Goal: Transaction & Acquisition: Purchase product/service

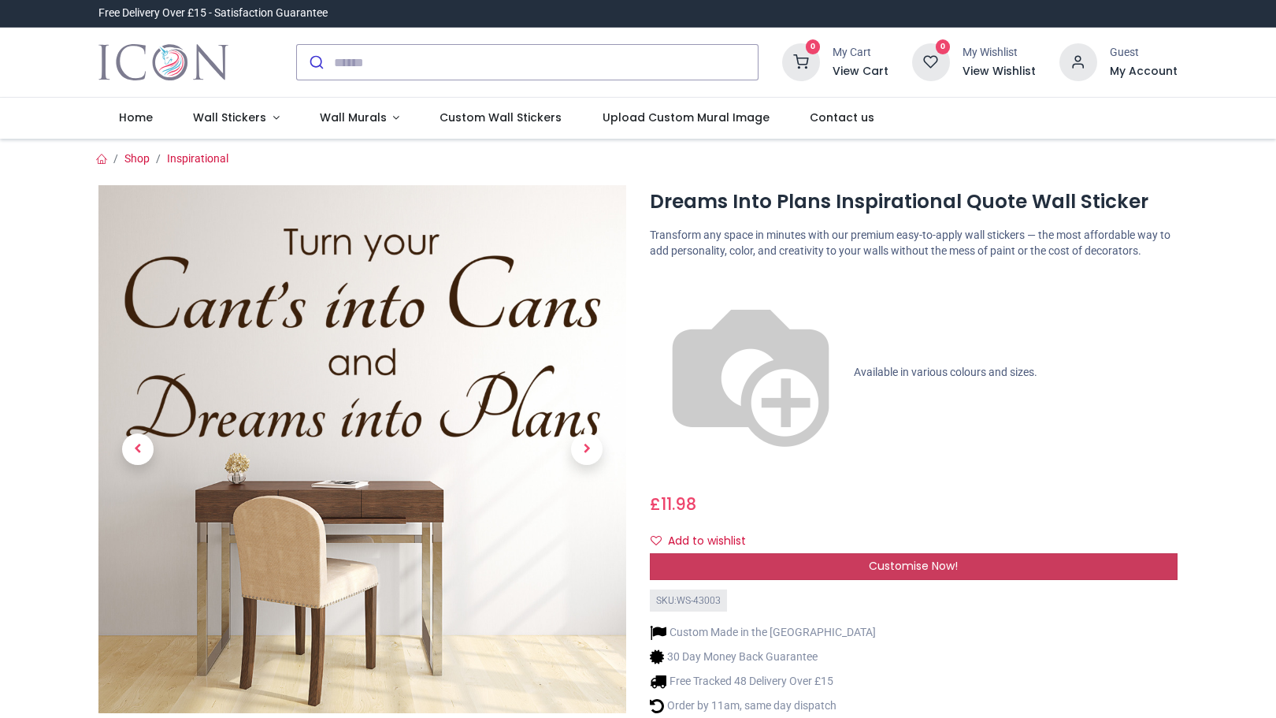
click at [957, 553] on div "Customise Now!" at bounding box center [914, 566] width 528 height 27
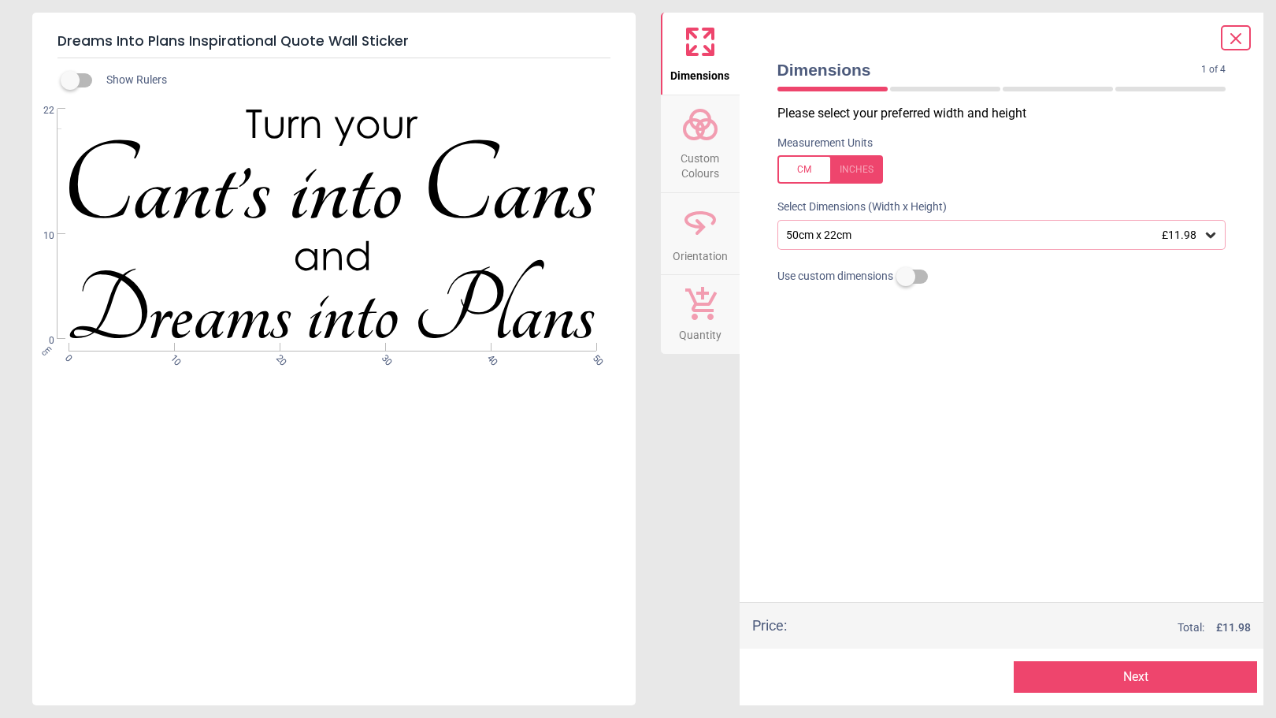
click at [906, 276] on label at bounding box center [906, 276] width 0 height 0
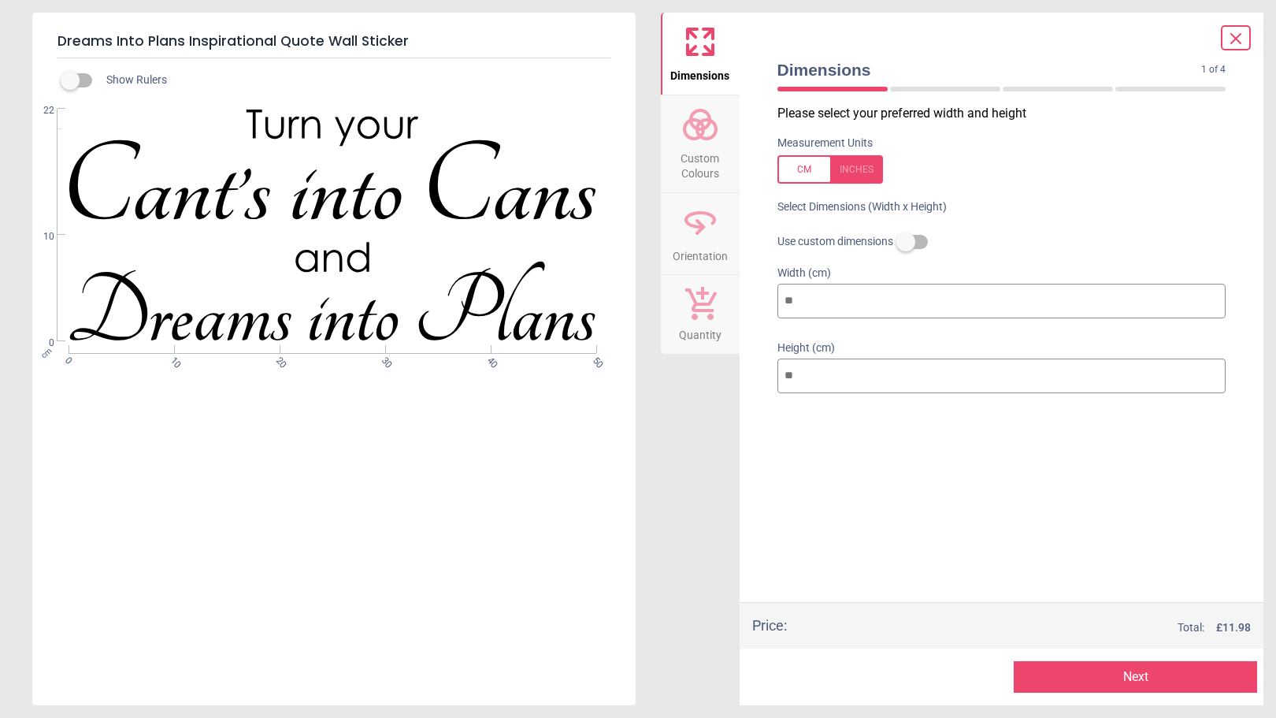
click at [906, 242] on label at bounding box center [906, 242] width 0 height 0
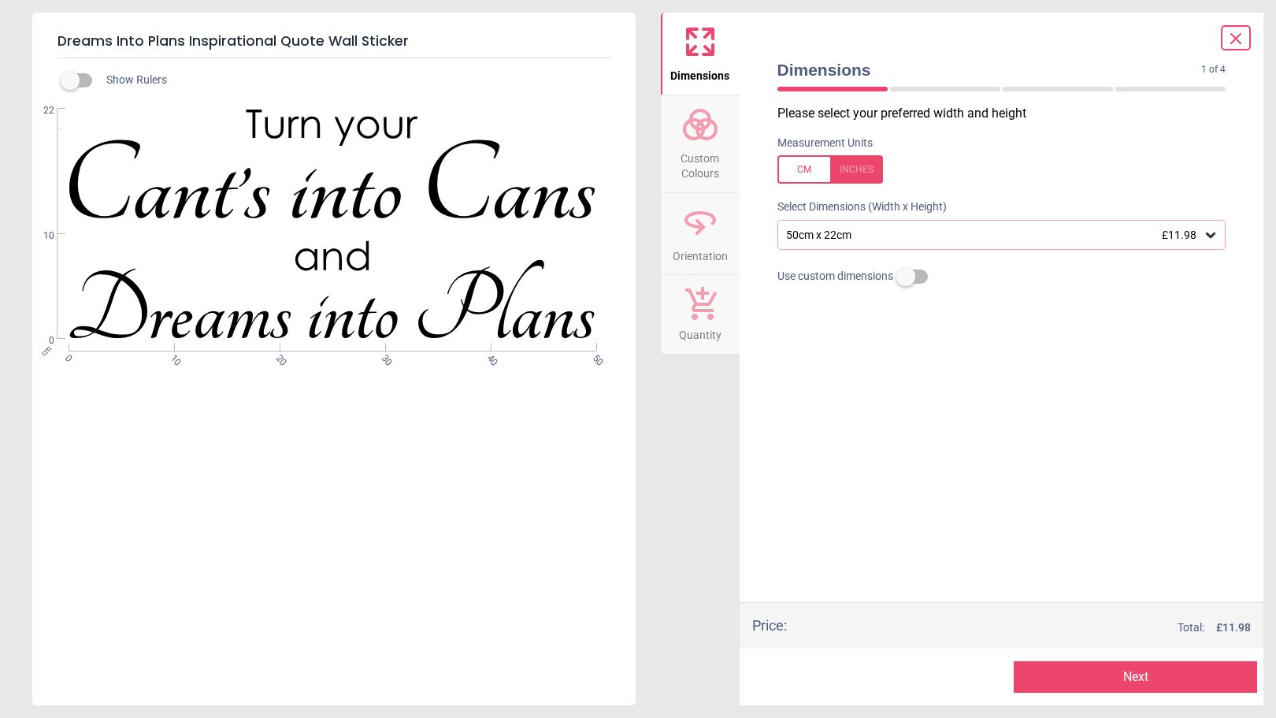
click at [707, 137] on circle at bounding box center [706, 129] width 19 height 19
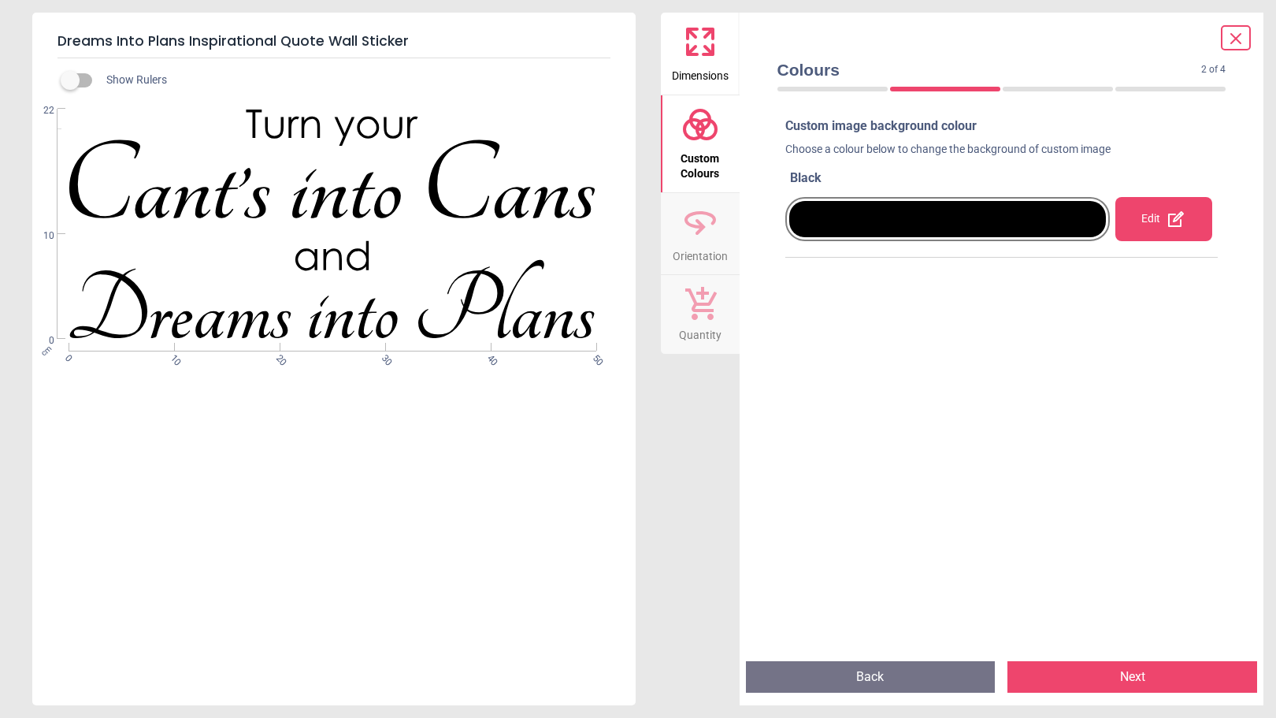
click at [1130, 232] on div "Edit" at bounding box center [1164, 219] width 98 height 44
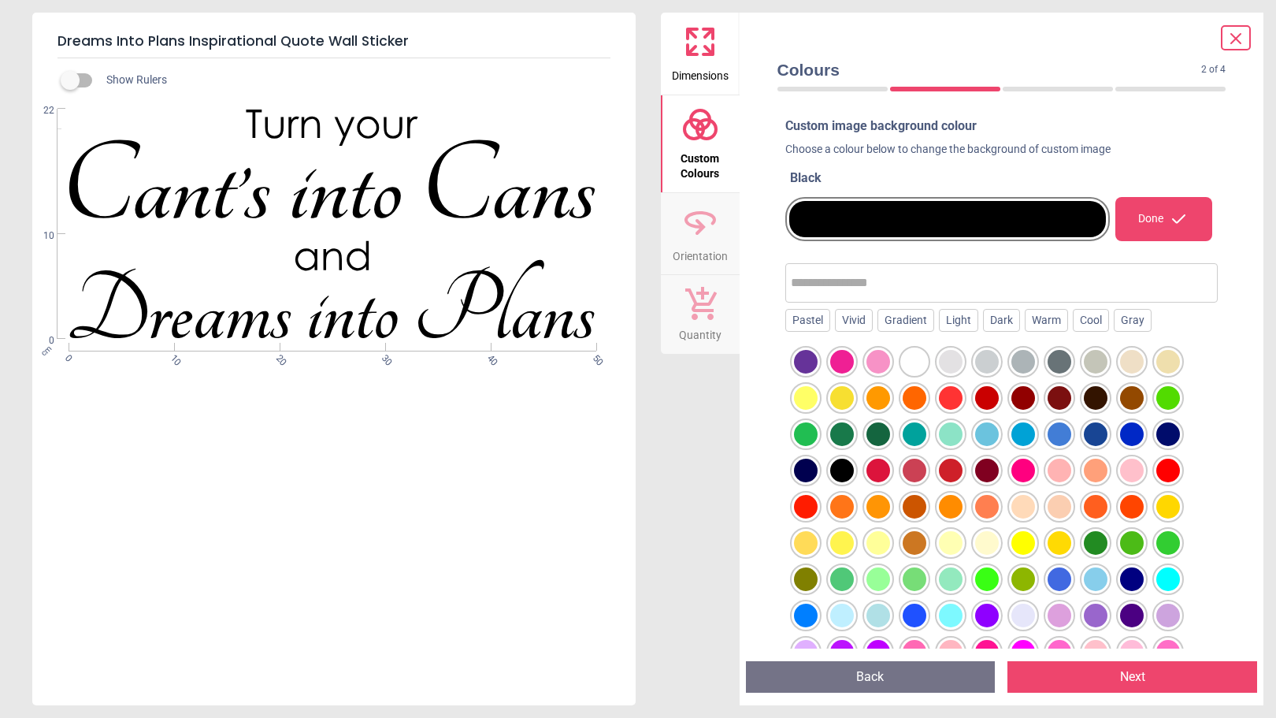
click at [914, 361] on div at bounding box center [915, 362] width 24 height 24
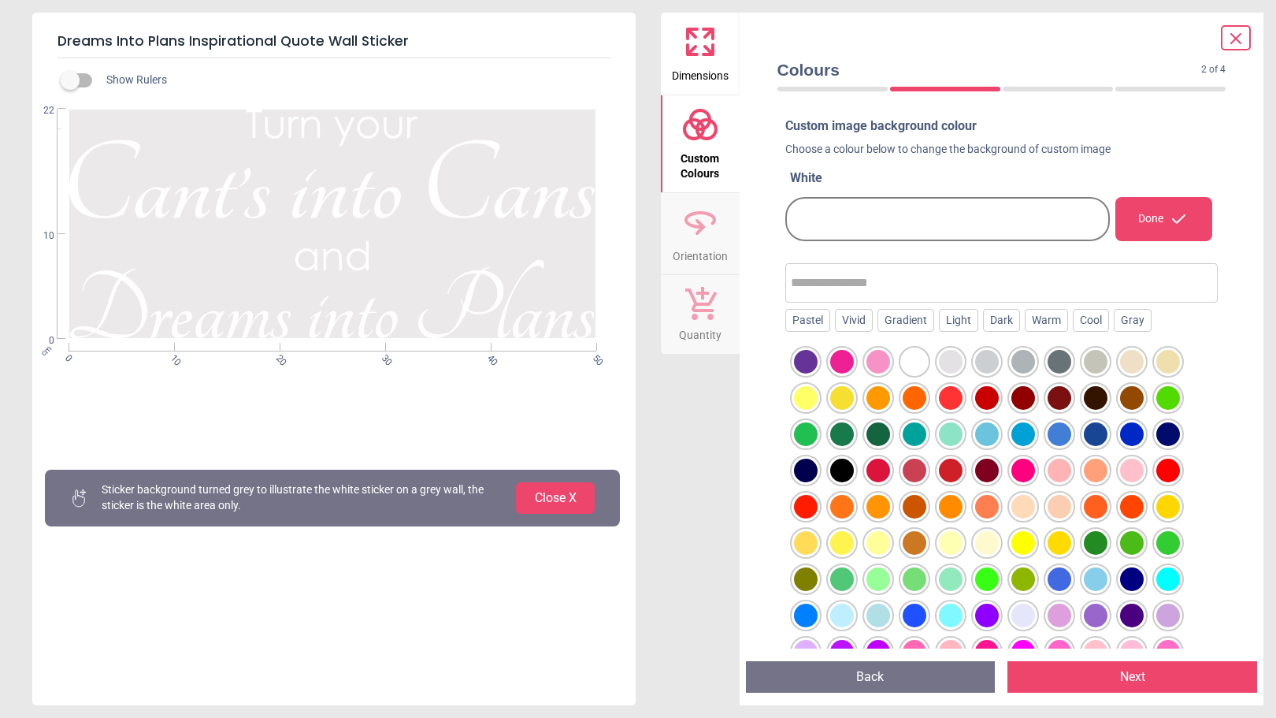
click at [1145, 216] on div "Done" at bounding box center [1164, 219] width 98 height 44
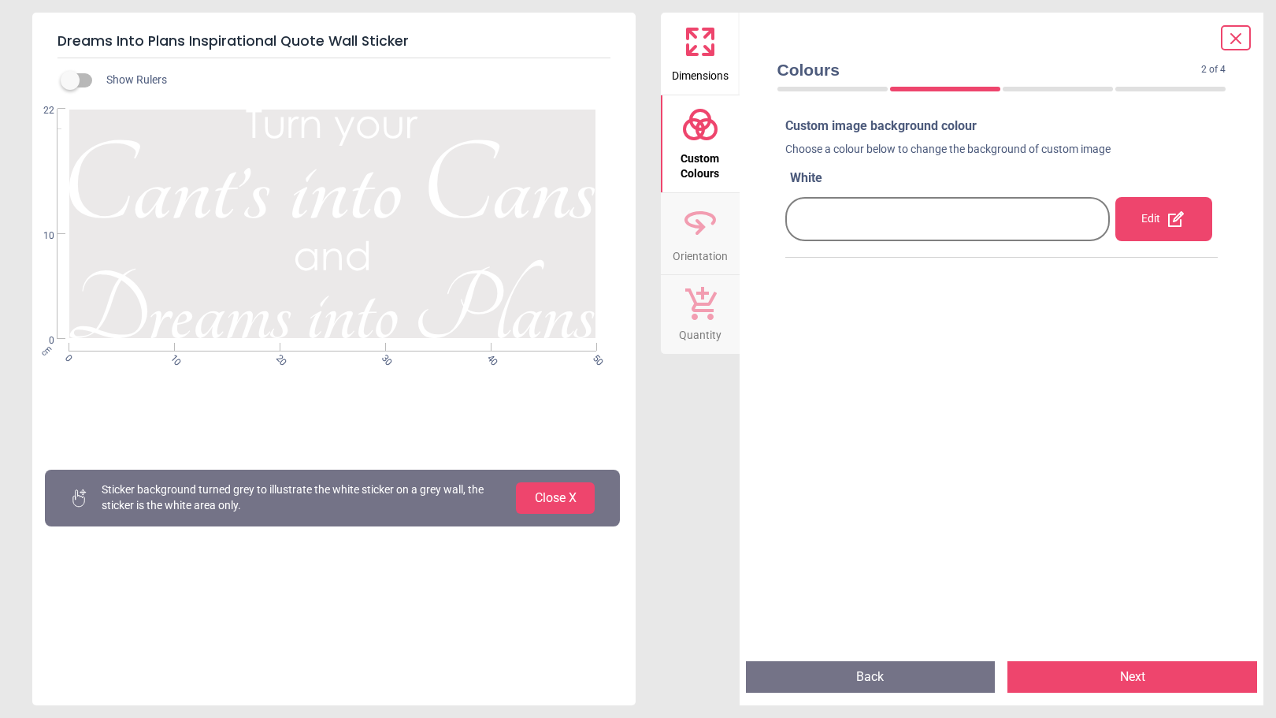
click at [1074, 677] on button "Next" at bounding box center [1132, 677] width 250 height 32
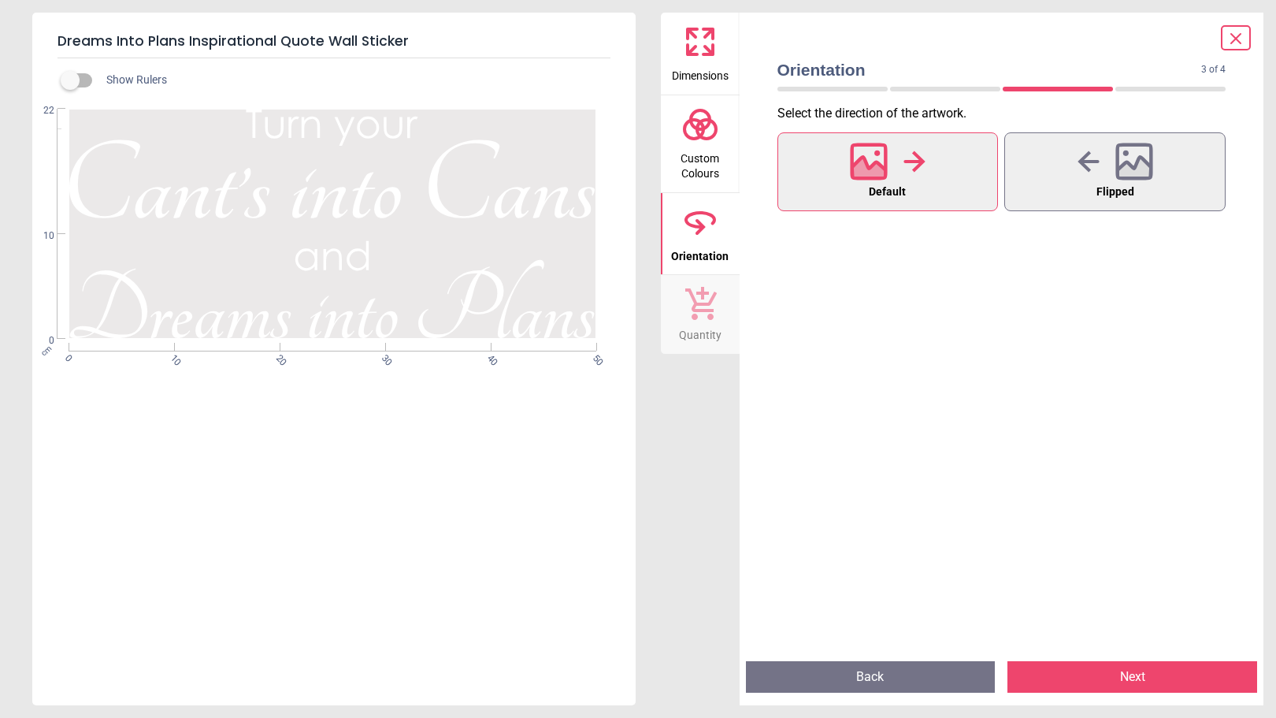
click at [1077, 677] on button "Next" at bounding box center [1132, 677] width 250 height 32
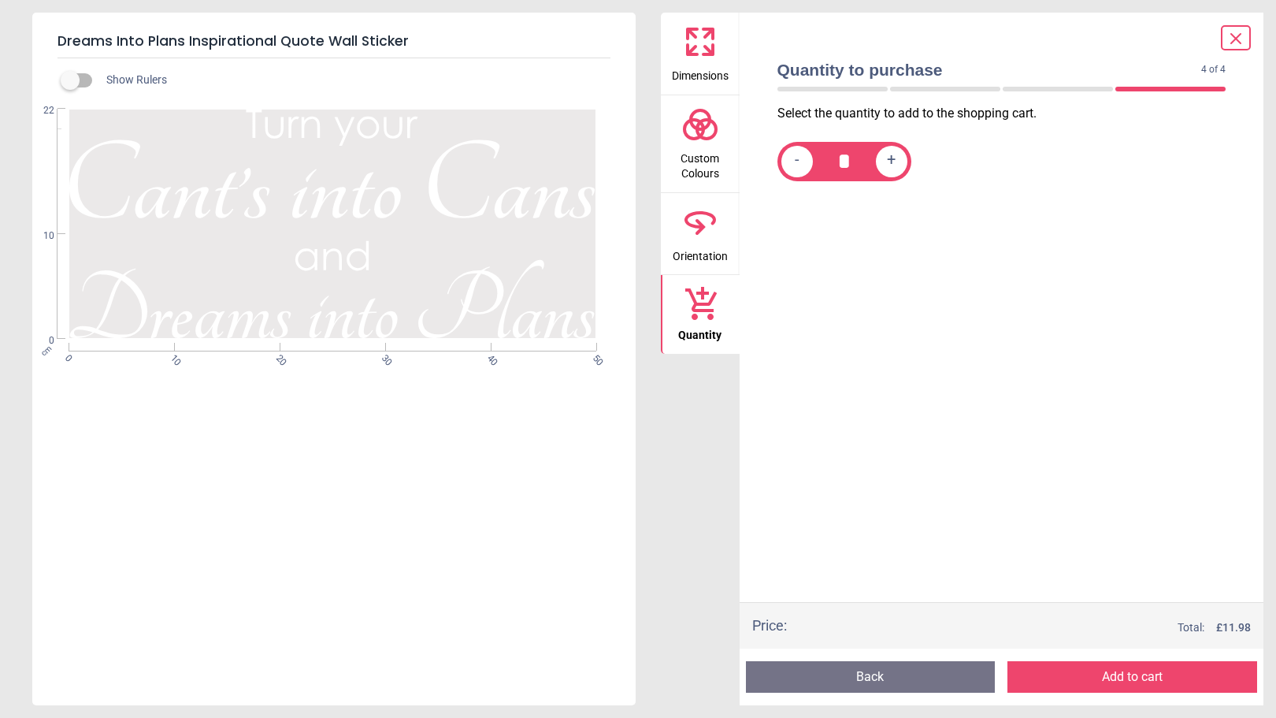
click at [699, 35] on icon at bounding box center [700, 42] width 38 height 38
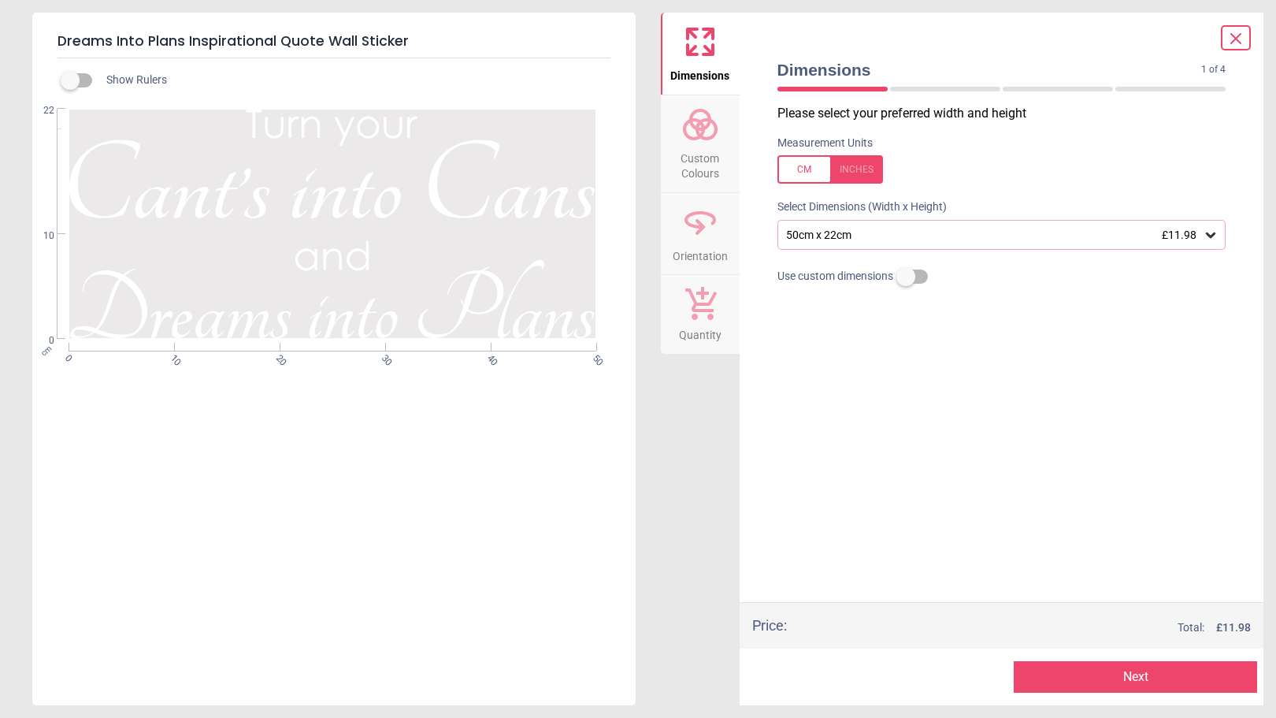
click at [1217, 237] on icon at bounding box center [1211, 235] width 16 height 16
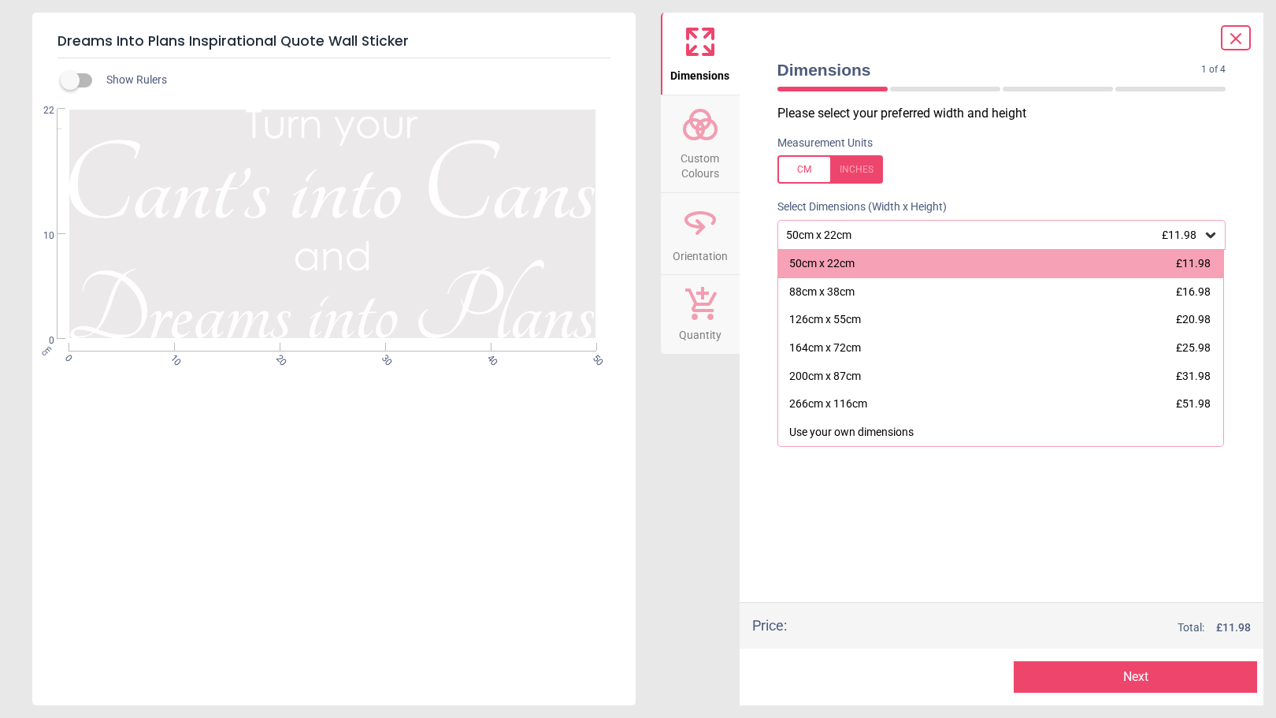
click at [1217, 237] on icon at bounding box center [1211, 235] width 16 height 16
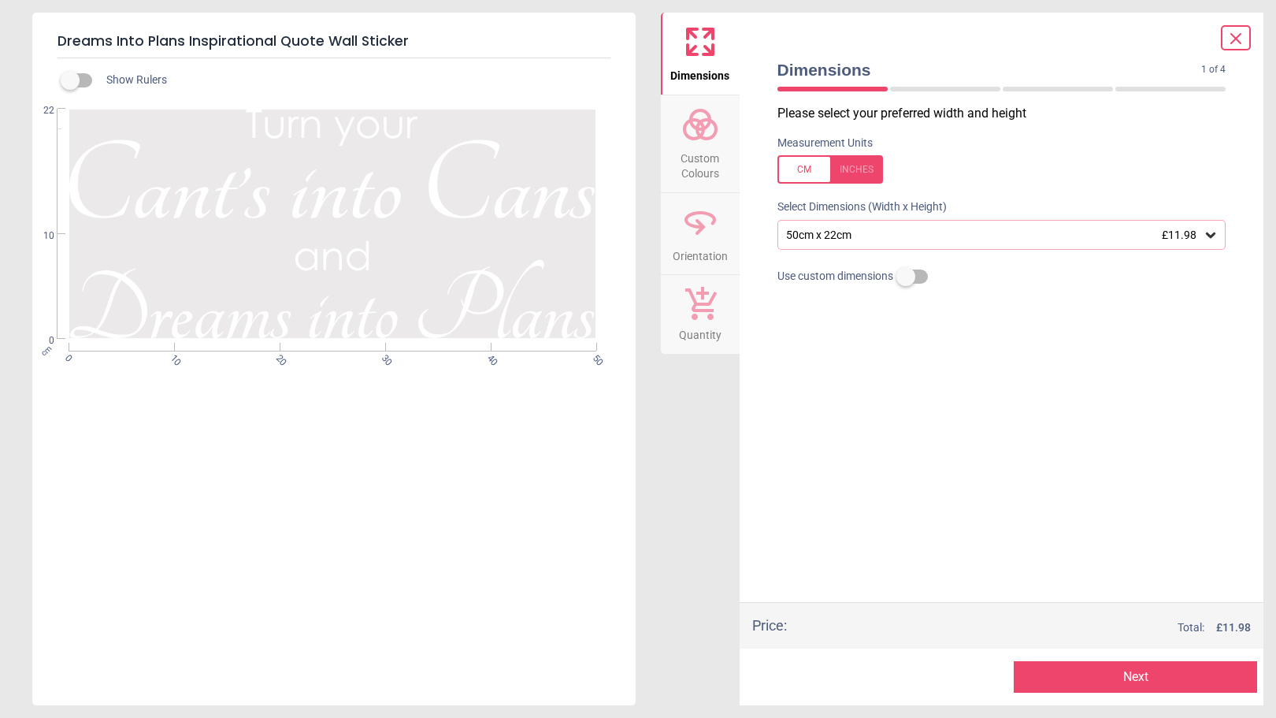
click at [707, 256] on span "Orientation" at bounding box center [700, 253] width 55 height 24
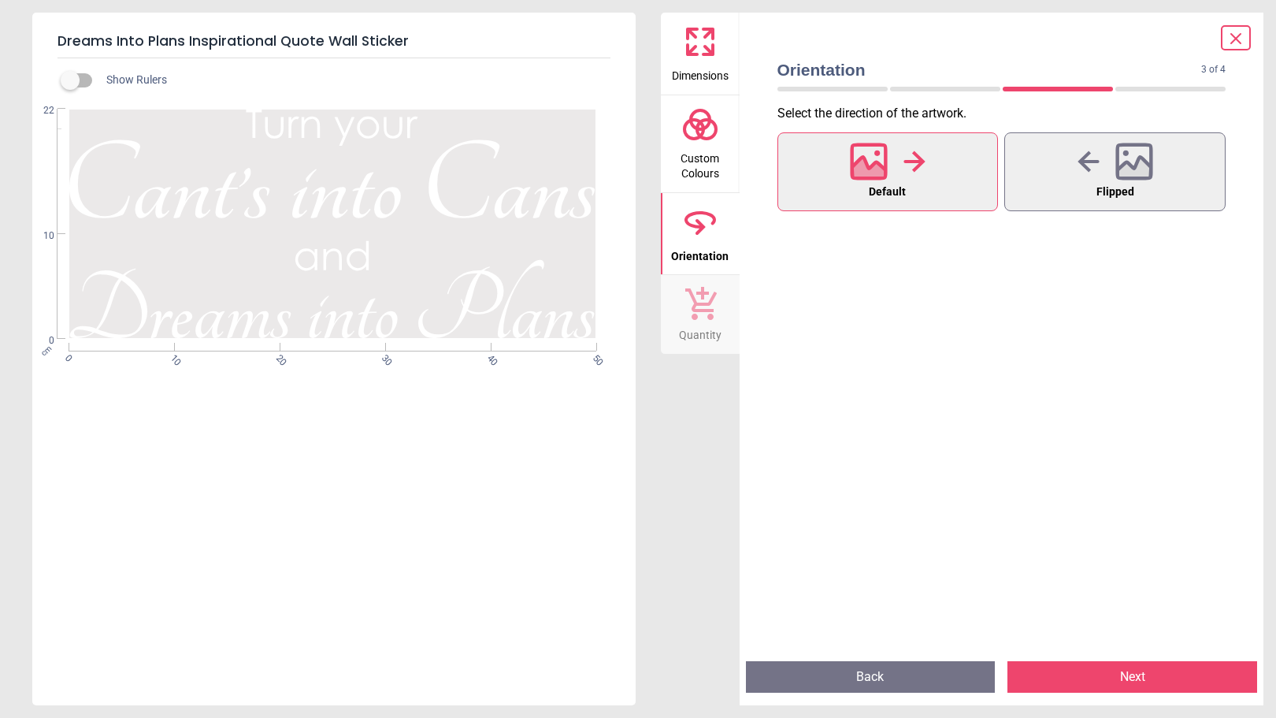
click at [703, 283] on button "Quantity" at bounding box center [700, 314] width 79 height 79
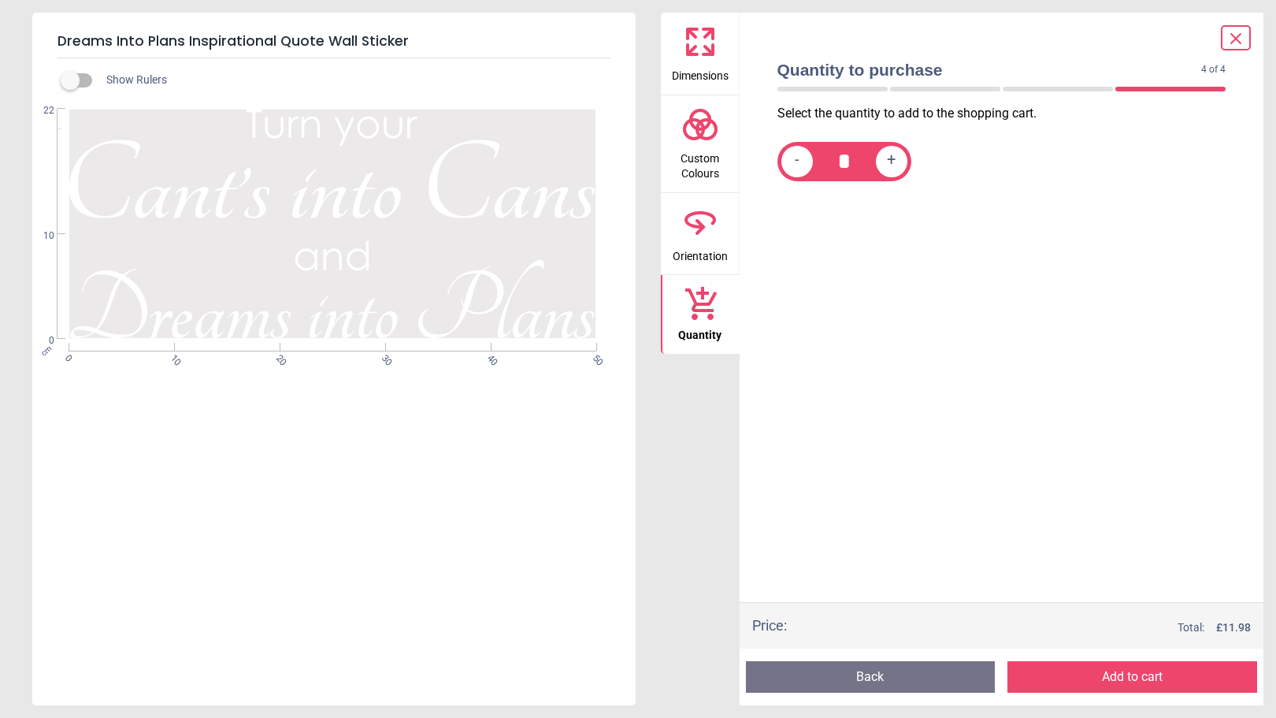
click at [1086, 687] on button "Add to cart" at bounding box center [1132, 677] width 250 height 32
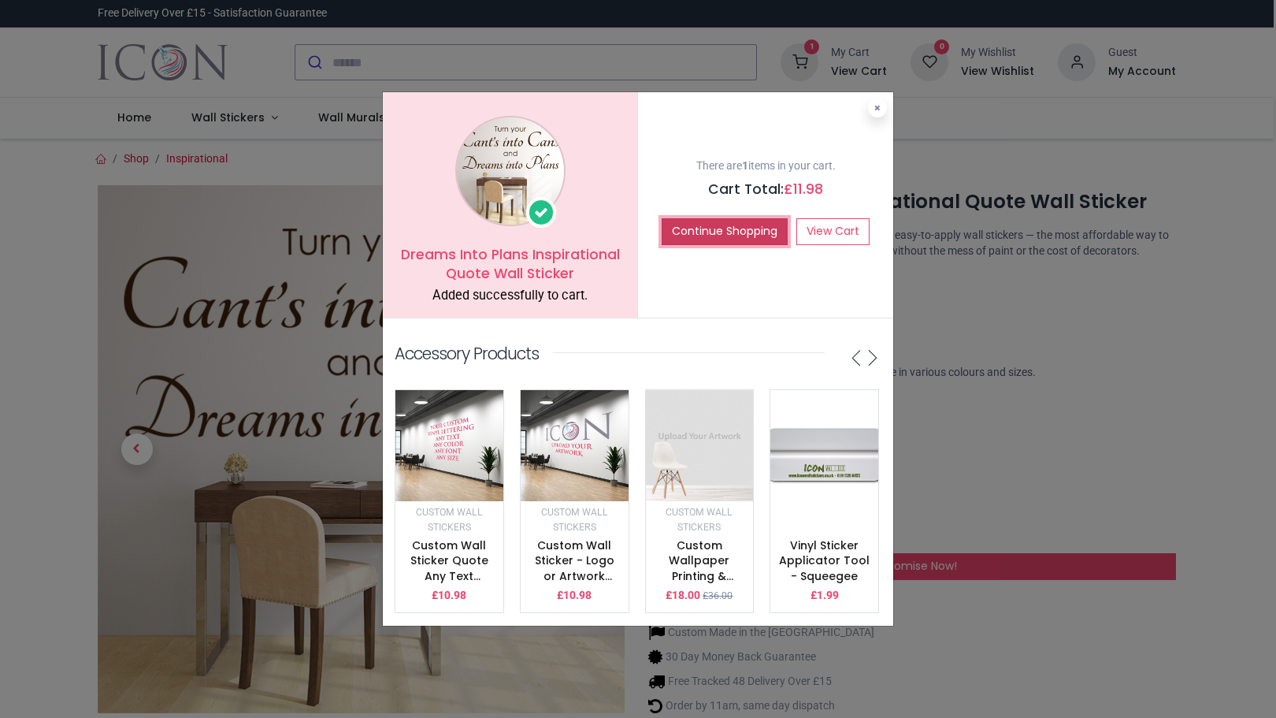
click at [725, 224] on button "Continue Shopping" at bounding box center [725, 231] width 126 height 27
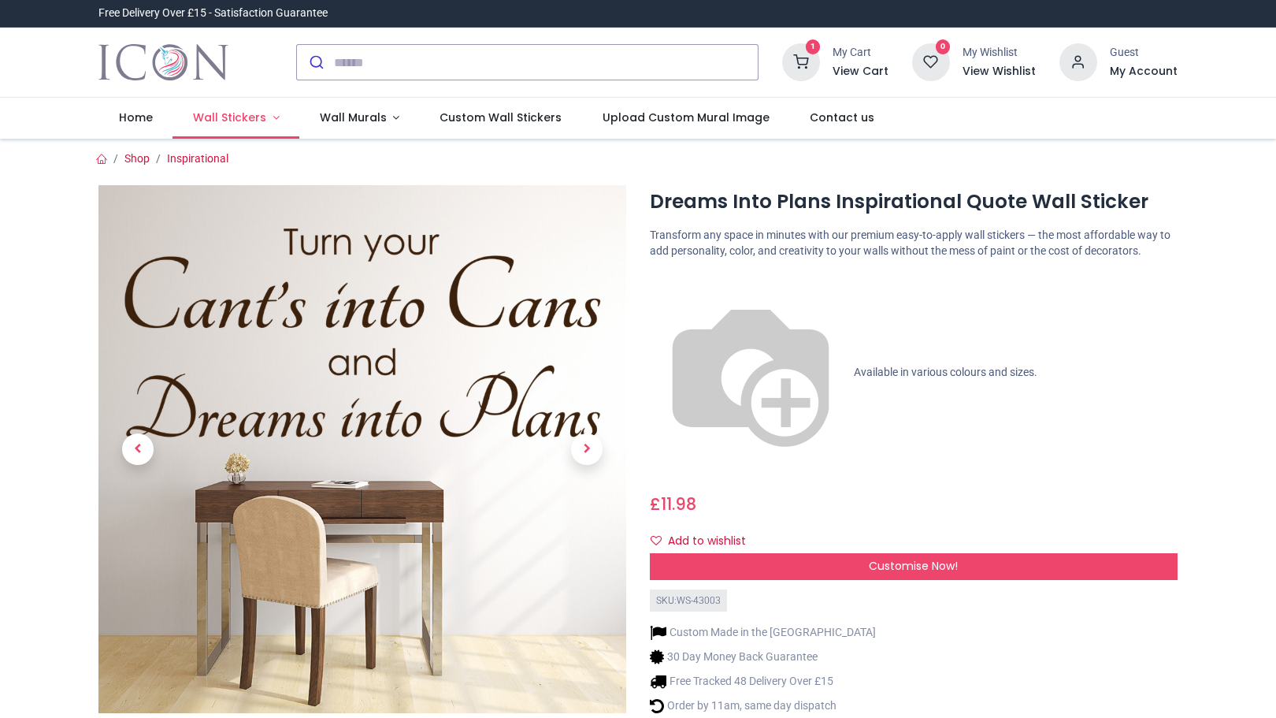
click at [259, 121] on span "Wall Stickers" at bounding box center [229, 117] width 73 height 16
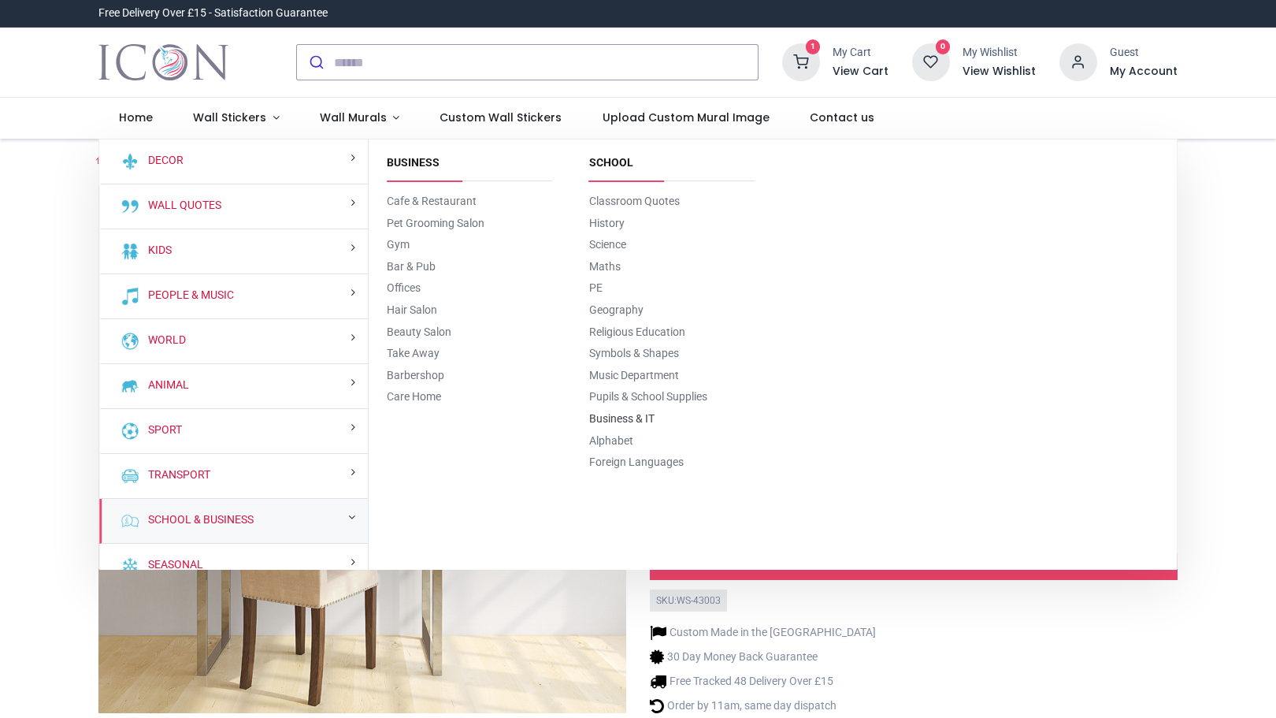
click at [632, 425] on link "Business & IT" at bounding box center [621, 418] width 65 height 13
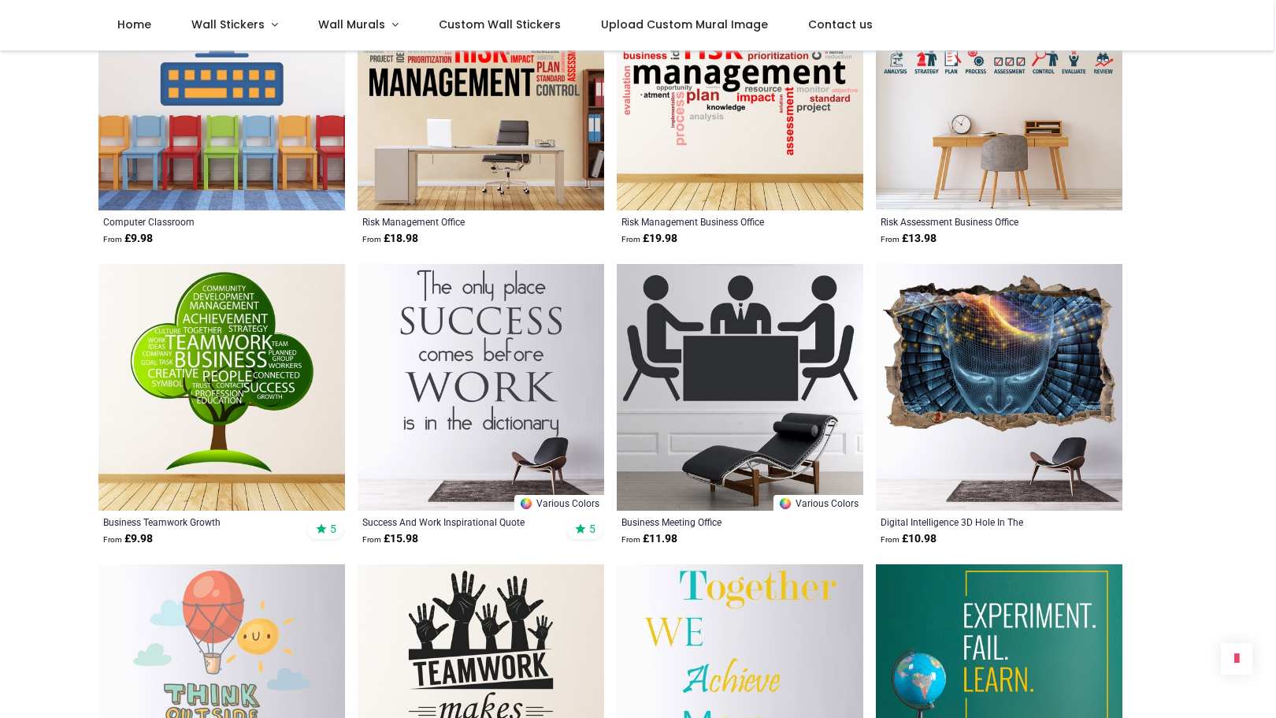
scroll to position [1007, 0]
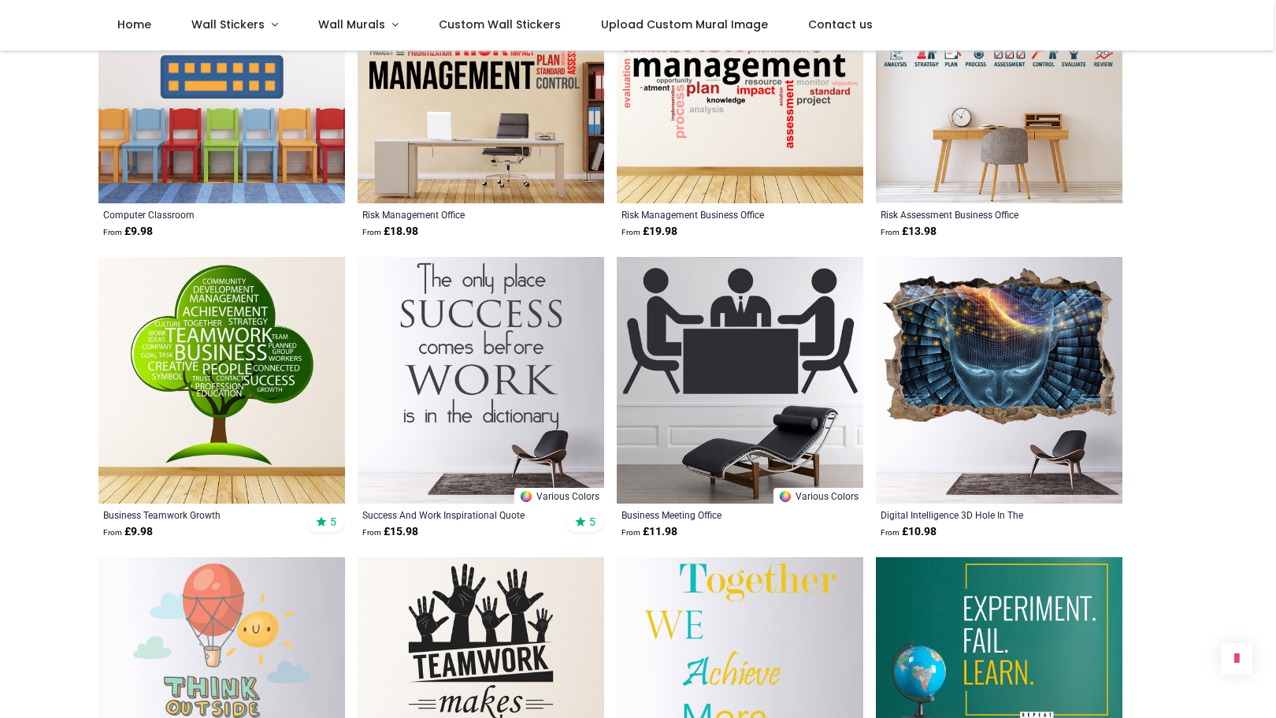
click at [1039, 376] on img at bounding box center [999, 380] width 247 height 247
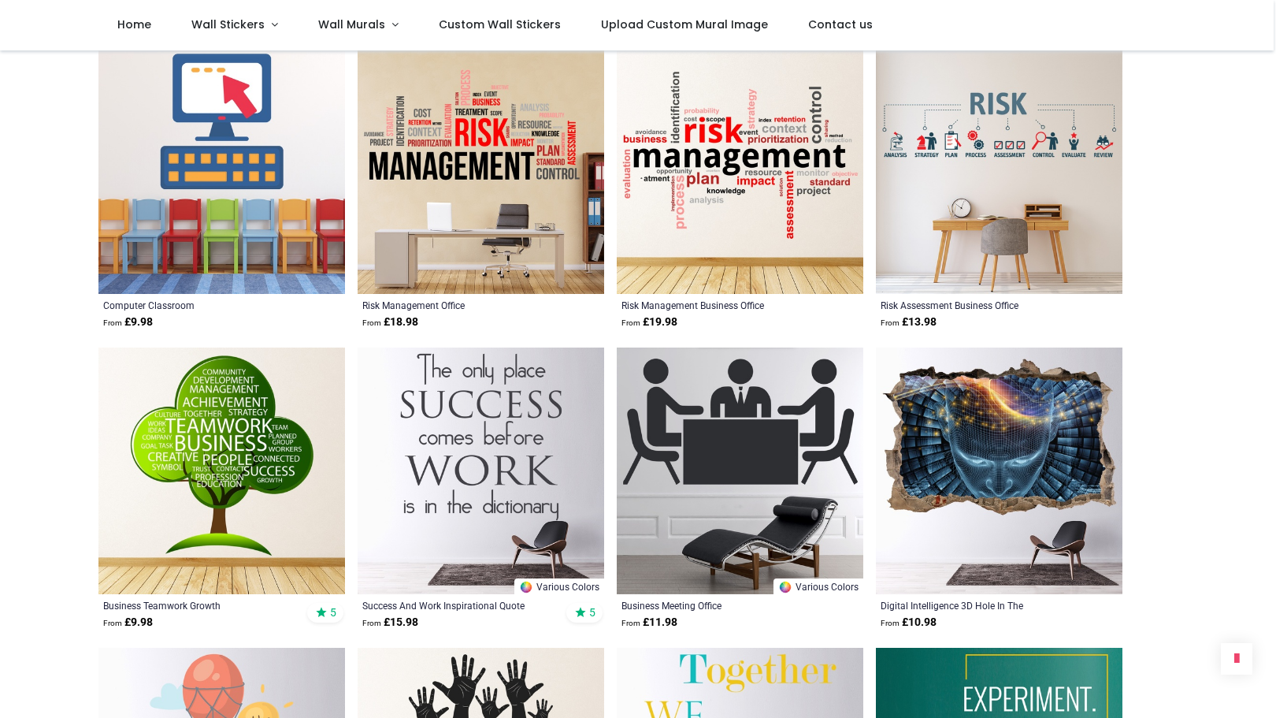
scroll to position [914, 0]
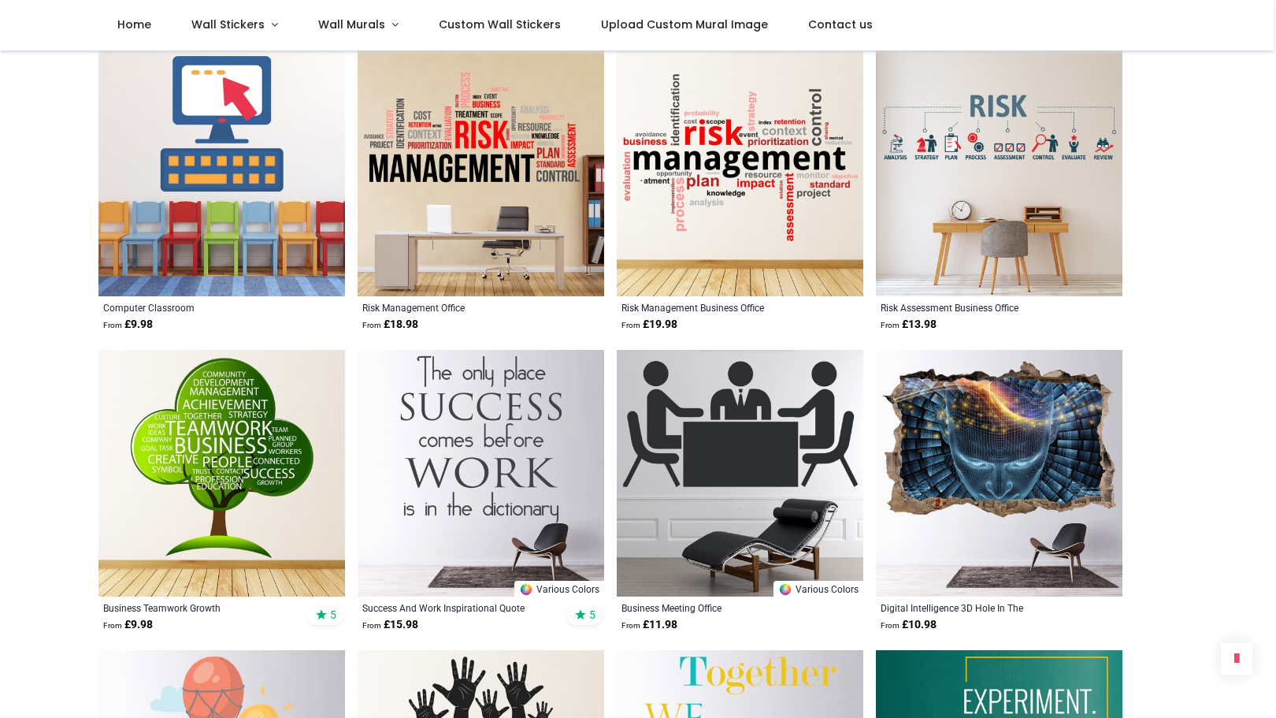
click at [988, 406] on img at bounding box center [999, 473] width 247 height 247
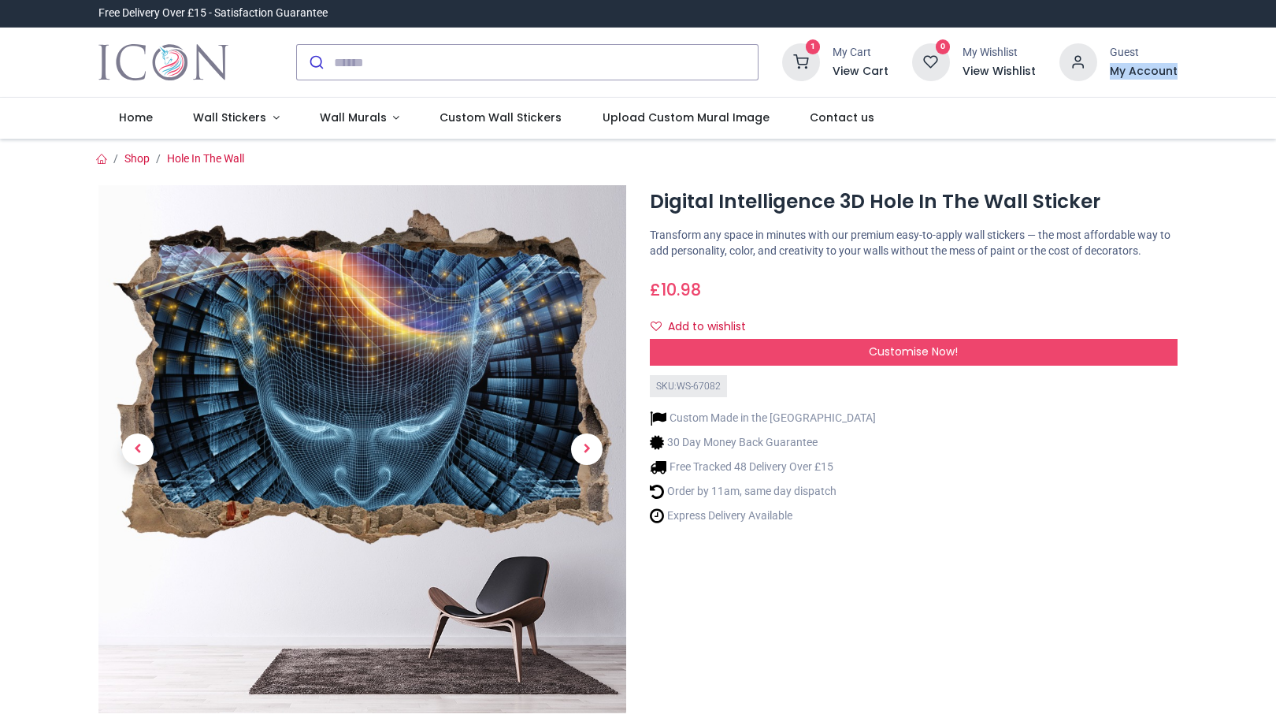
click at [1270, 65] on div "1 My Cart View Cart 0 Guest" at bounding box center [638, 63] width 1276 height 70
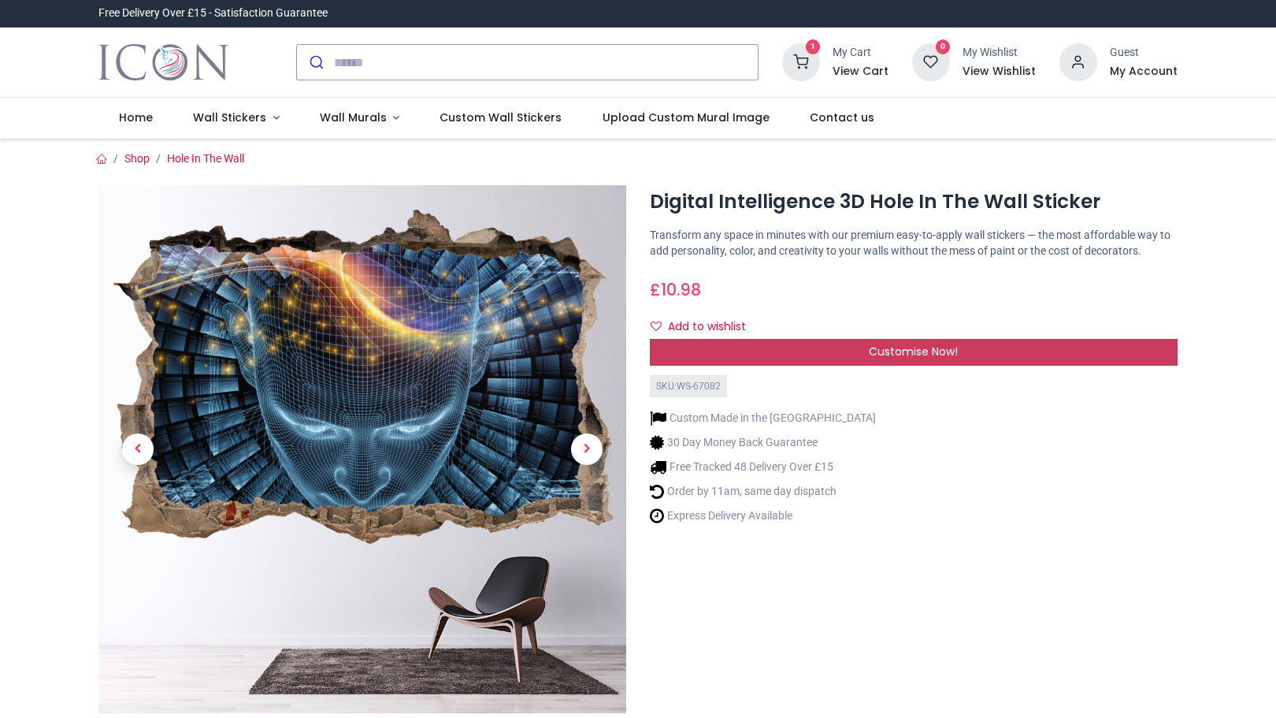
click at [963, 354] on div "Customise Now!" at bounding box center [914, 352] width 528 height 27
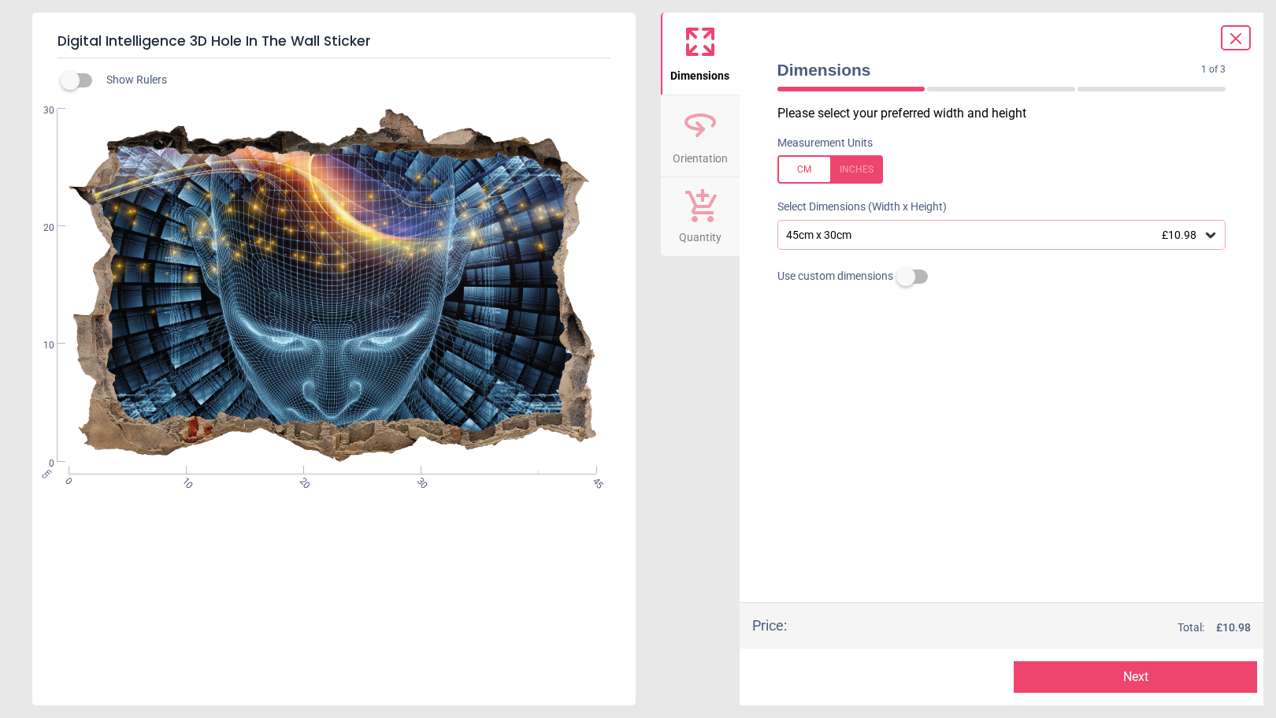
click at [1210, 234] on icon at bounding box center [1211, 235] width 16 height 16
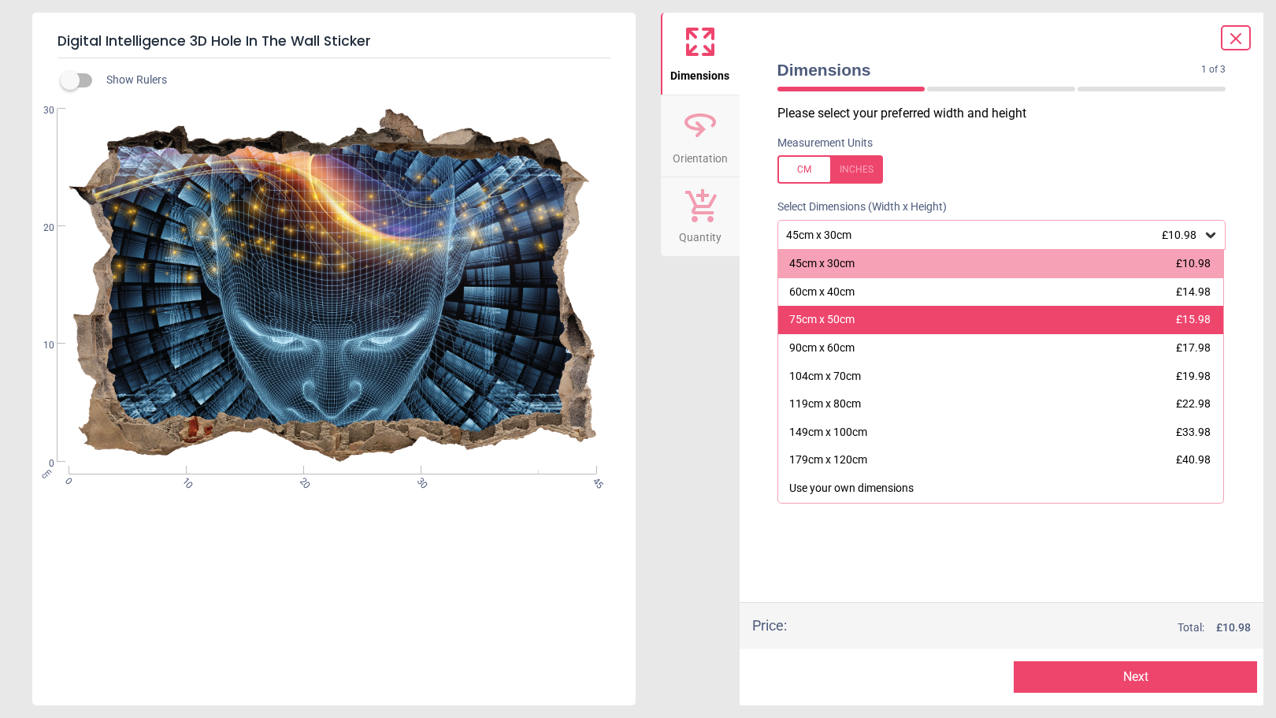
click at [988, 325] on div "75cm x 50cm £15.98" at bounding box center [1001, 320] width 446 height 28
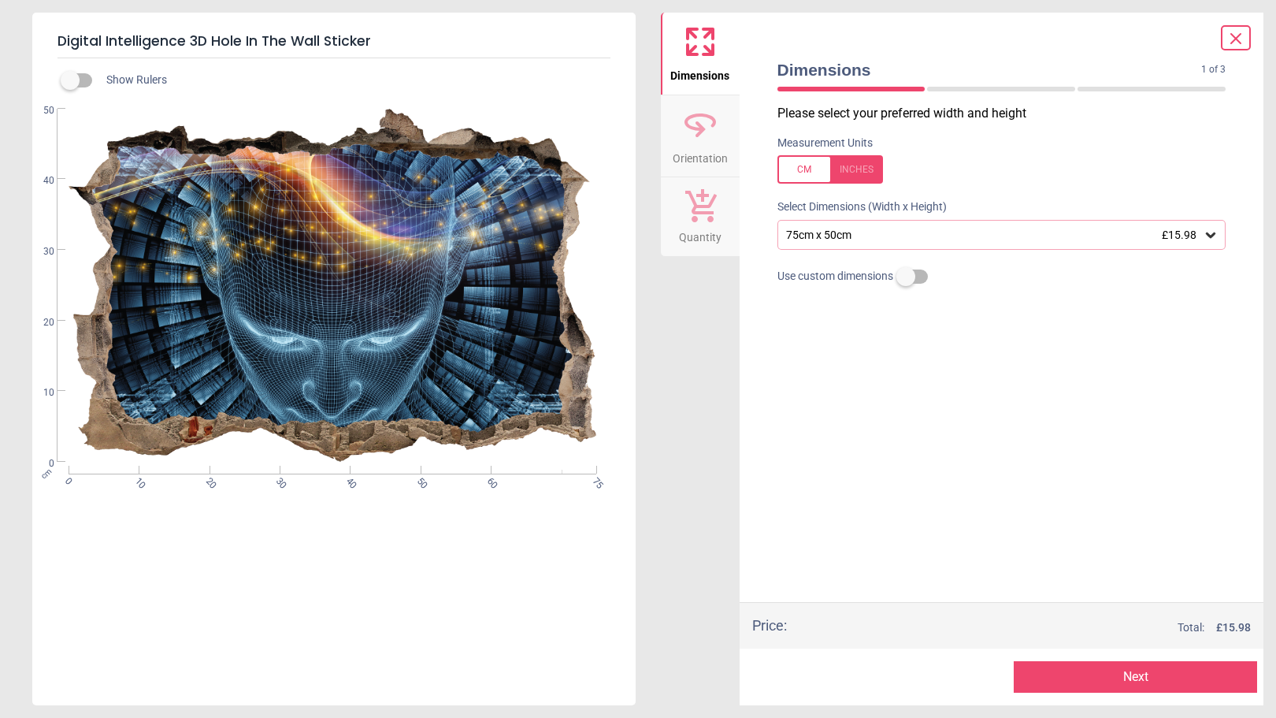
click at [1215, 232] on icon at bounding box center [1211, 235] width 16 height 16
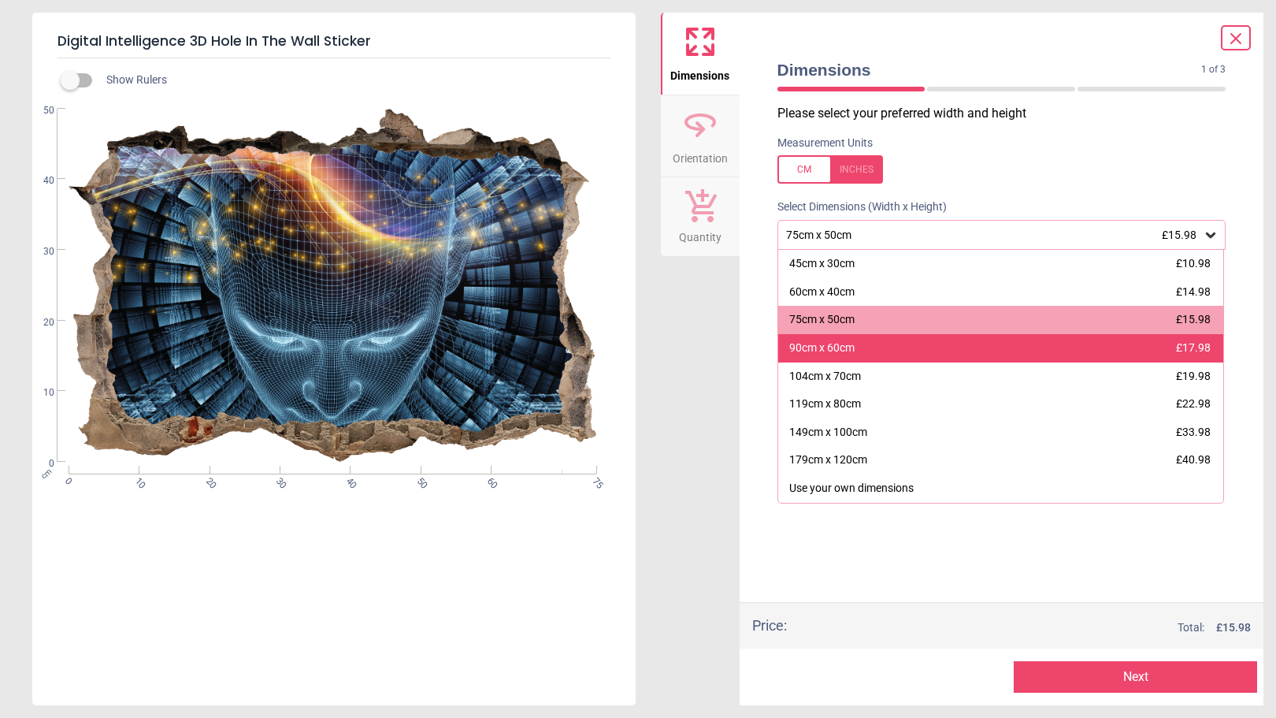
click at [900, 351] on div "90cm x 60cm £17.98" at bounding box center [1001, 348] width 446 height 28
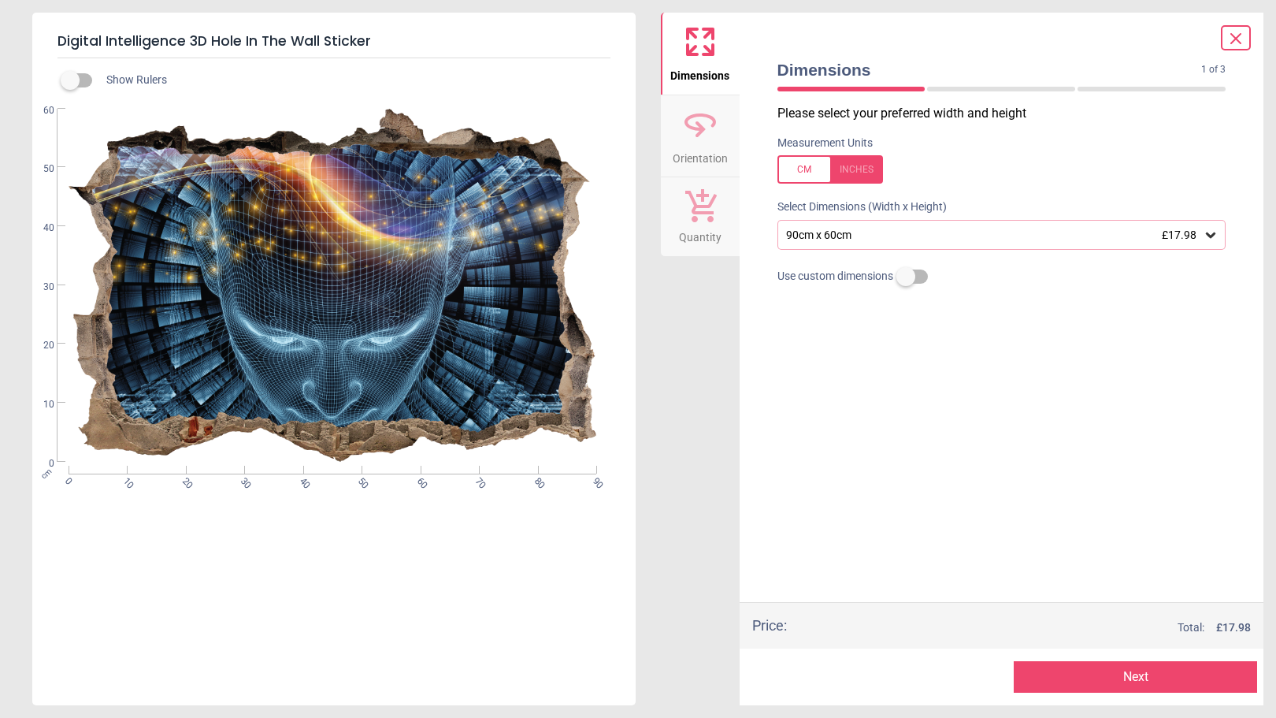
click at [1123, 679] on button "Next" at bounding box center [1135, 677] width 243 height 32
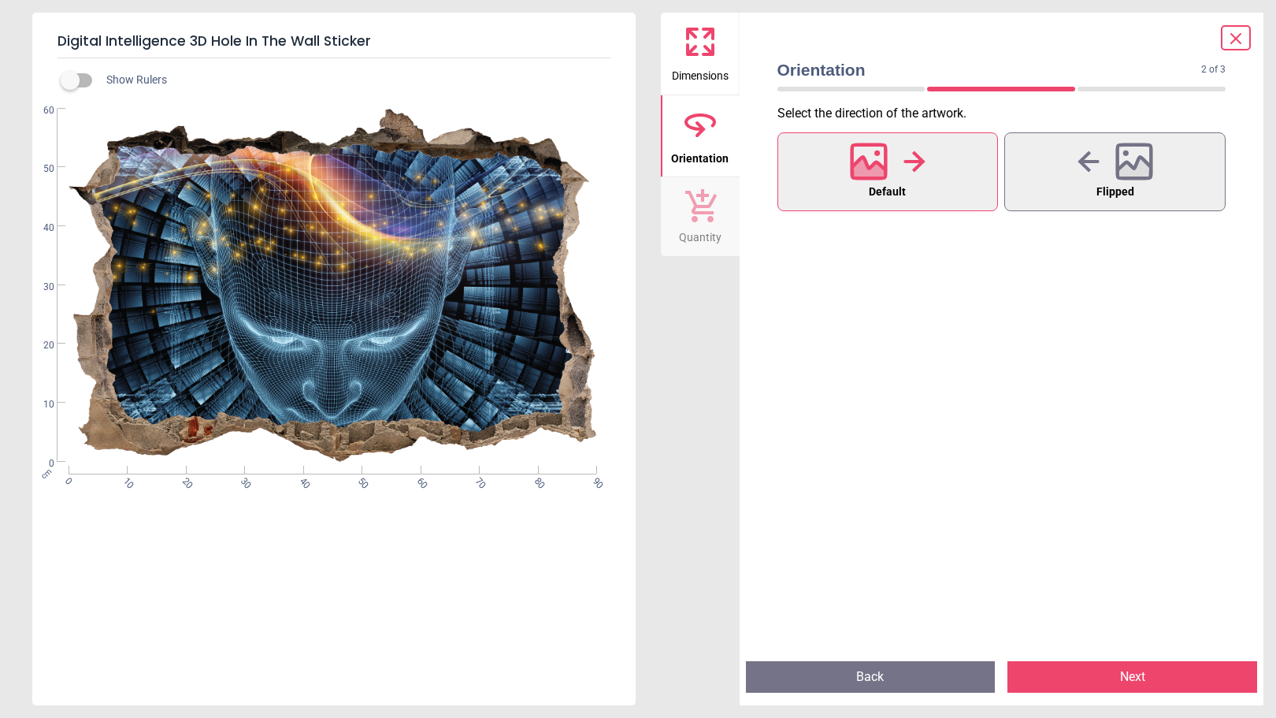
click at [1123, 679] on button "Next" at bounding box center [1132, 677] width 250 height 32
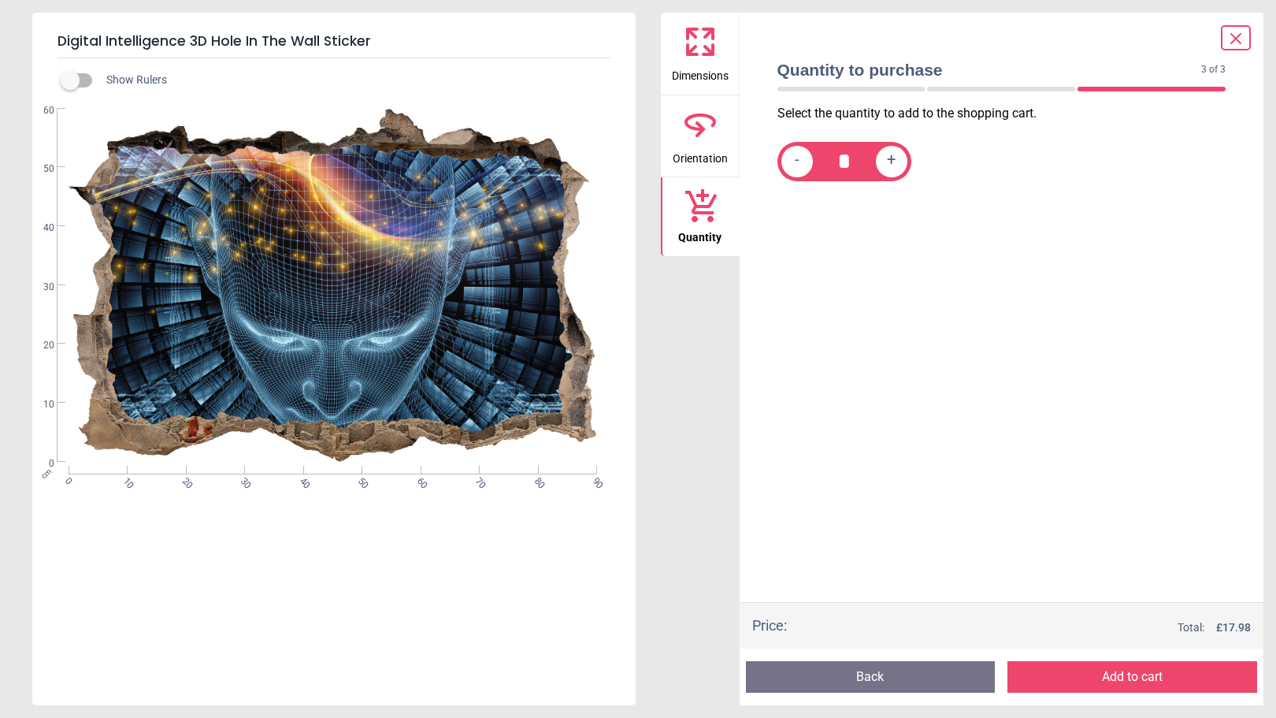
click at [1123, 679] on button "Add to cart" at bounding box center [1132, 677] width 250 height 32
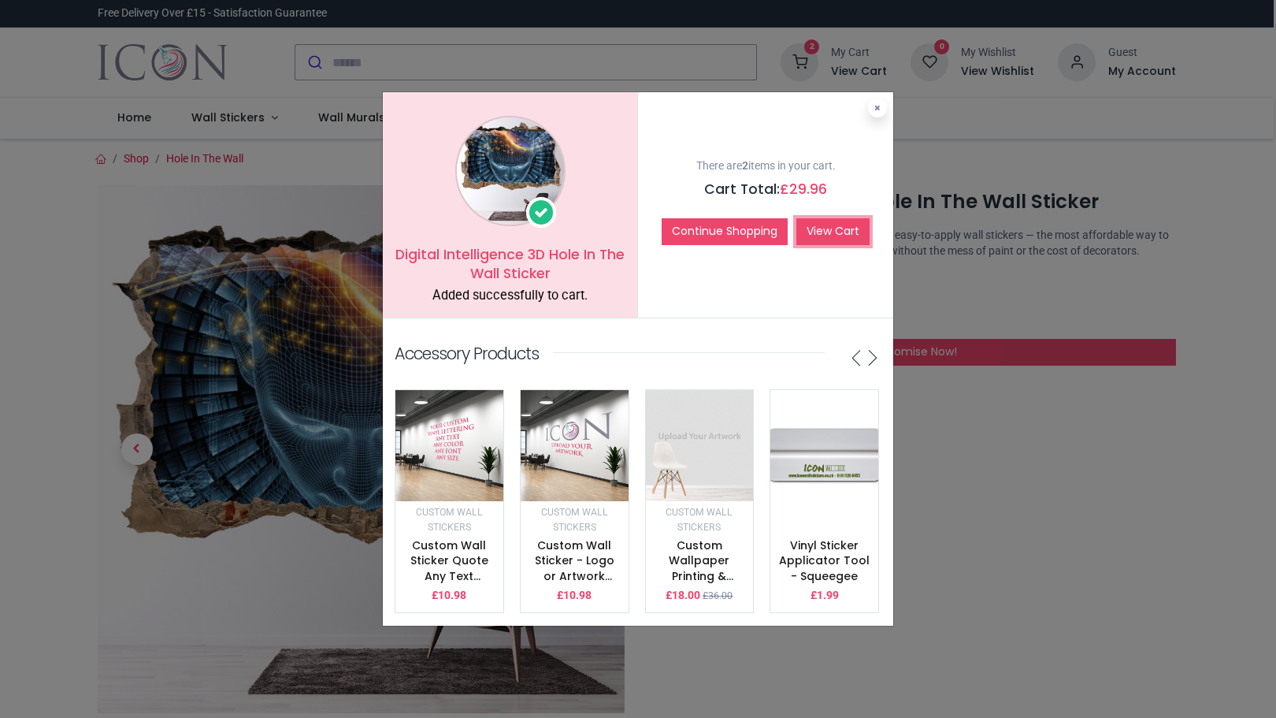
click at [839, 224] on link "View Cart" at bounding box center [832, 231] width 73 height 27
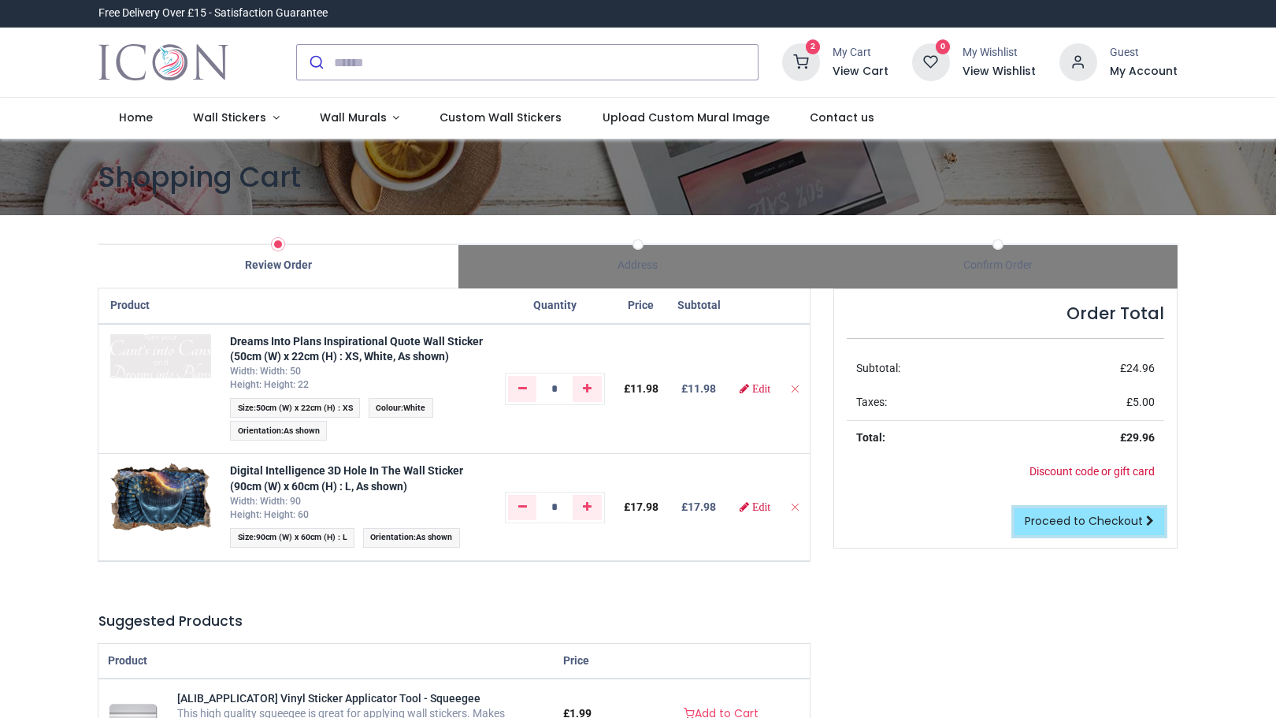
click at [1076, 520] on span "Proceed to Checkout" at bounding box center [1084, 521] width 118 height 16
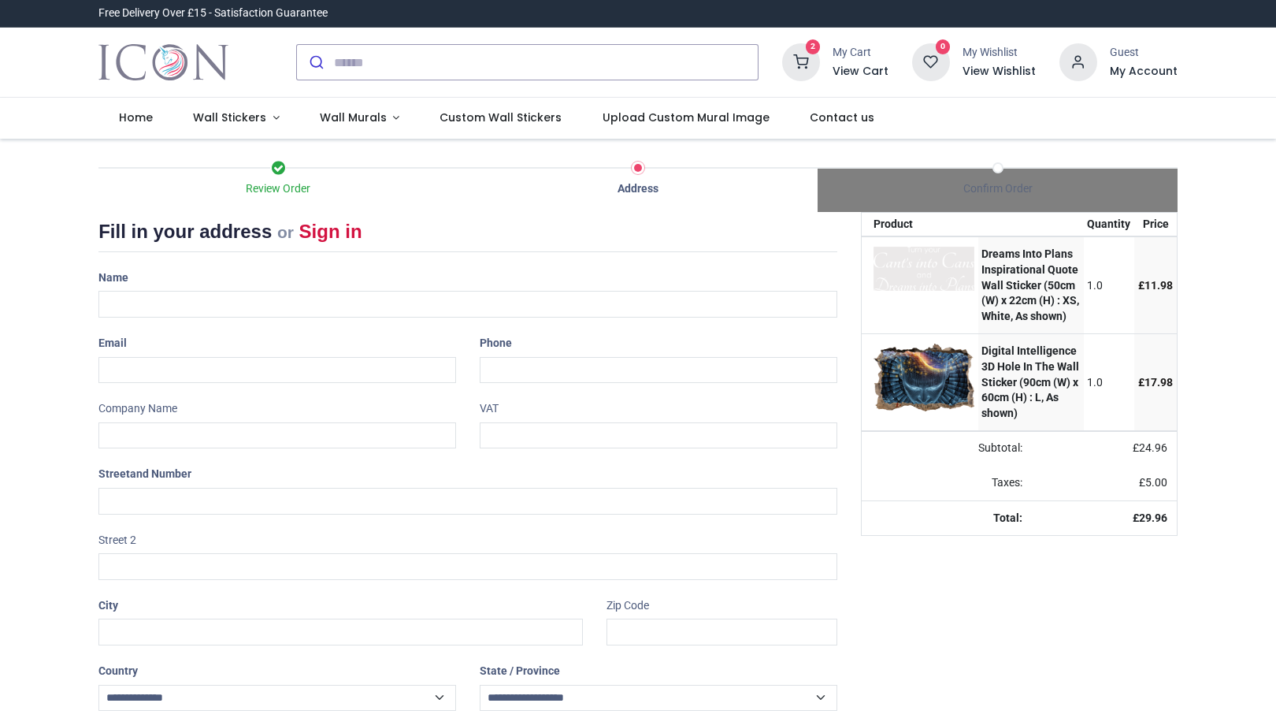
select select "***"
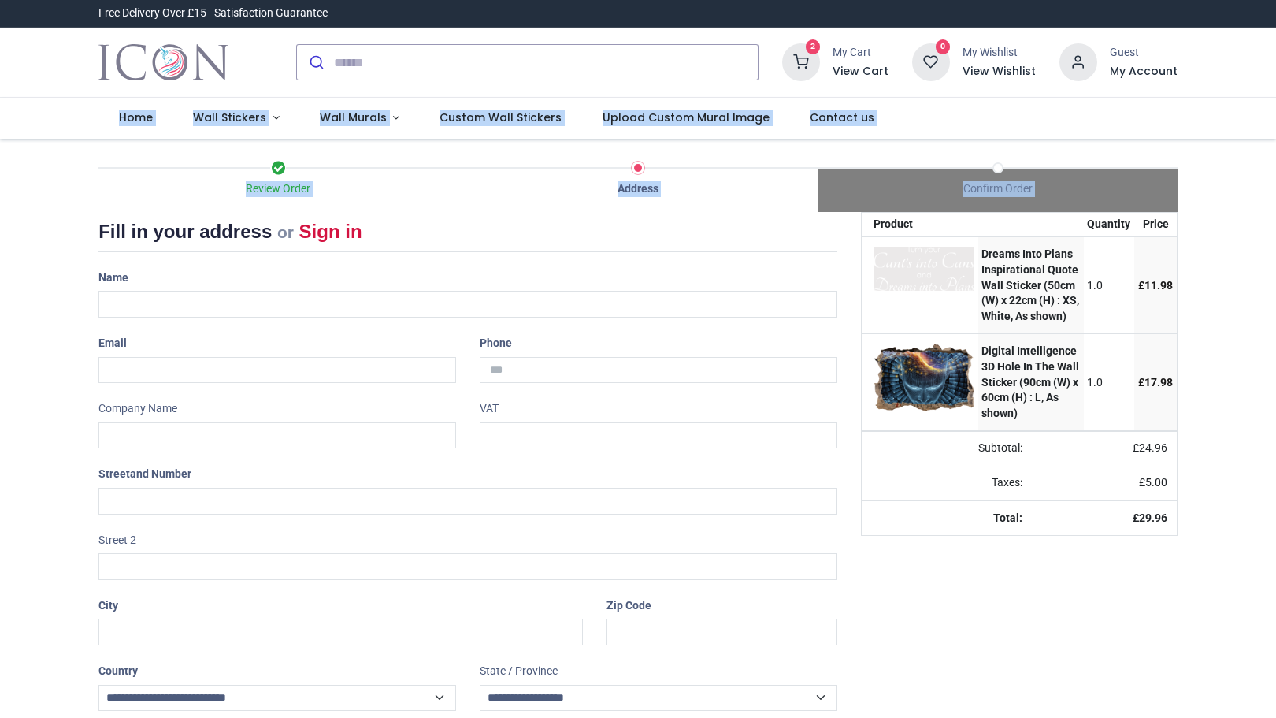
drag, startPoint x: 1270, startPoint y: 82, endPoint x: 1270, endPoint y: 234, distance: 152.0
click at [1270, 234] on div "Login • Register Home Wall Stickers" at bounding box center [638, 359] width 1276 height 718
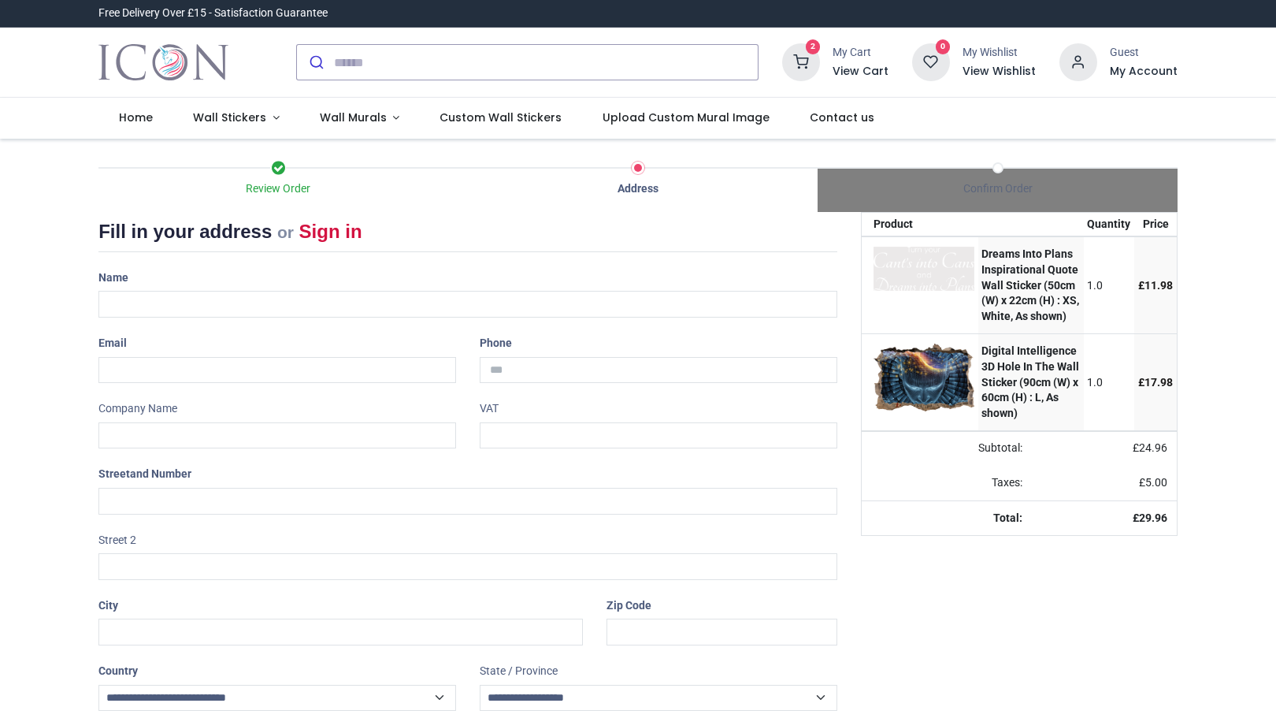
click at [240, 276] on div "Name" at bounding box center [468, 291] width 762 height 53
click at [183, 310] on input "text" at bounding box center [467, 304] width 739 height 27
type input "**********"
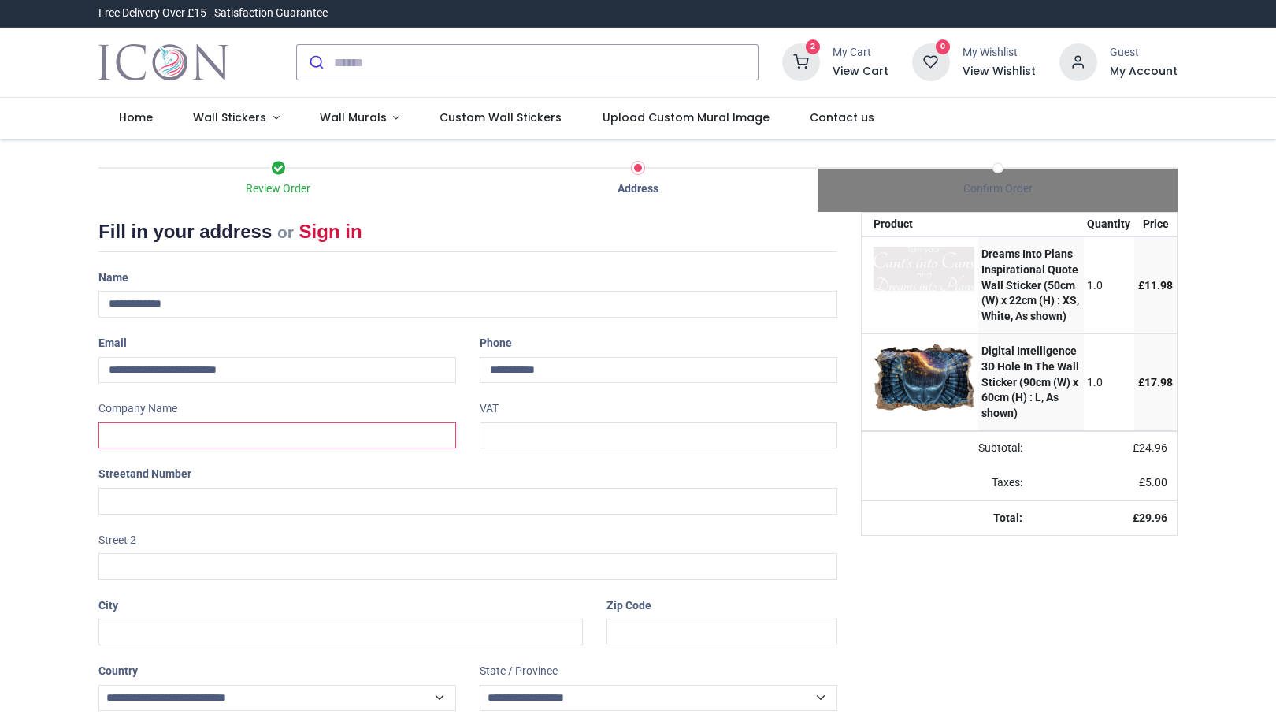
type input "**********"
type input "********"
click at [1220, 329] on div "Review Order Address Confirm Order Your order: £ 29.96 Product Price" at bounding box center [638, 470] width 1276 height 662
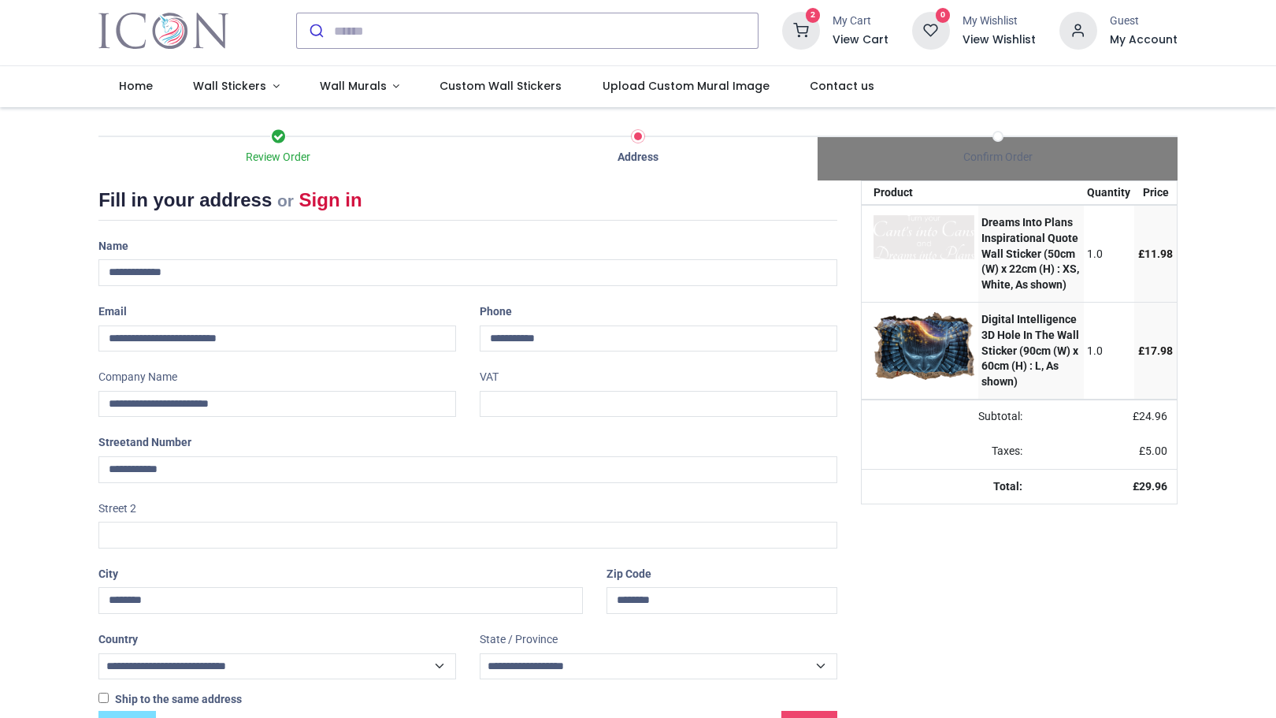
scroll to position [82, 0]
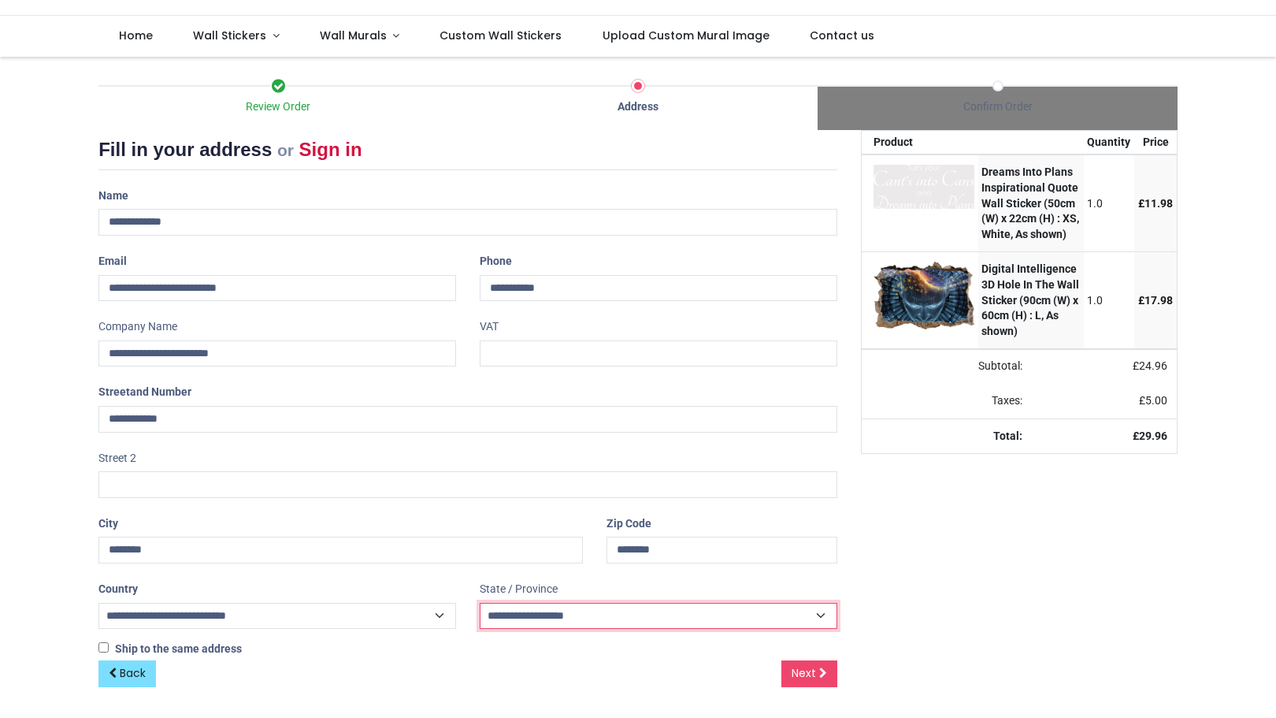
click at [824, 610] on select "**********" at bounding box center [659, 616] width 358 height 27
select select "***"
click at [480, 603] on select "**********" at bounding box center [659, 616] width 358 height 27
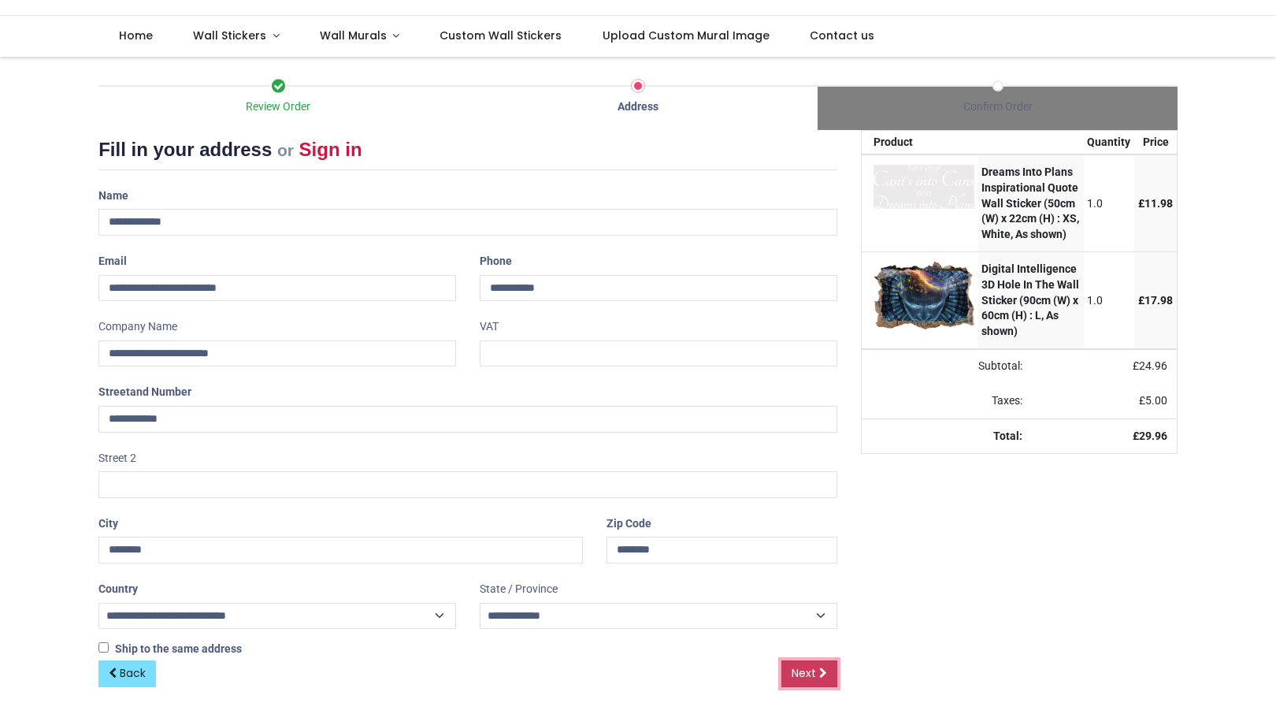
click at [809, 677] on span "Next" at bounding box center [804, 673] width 24 height 16
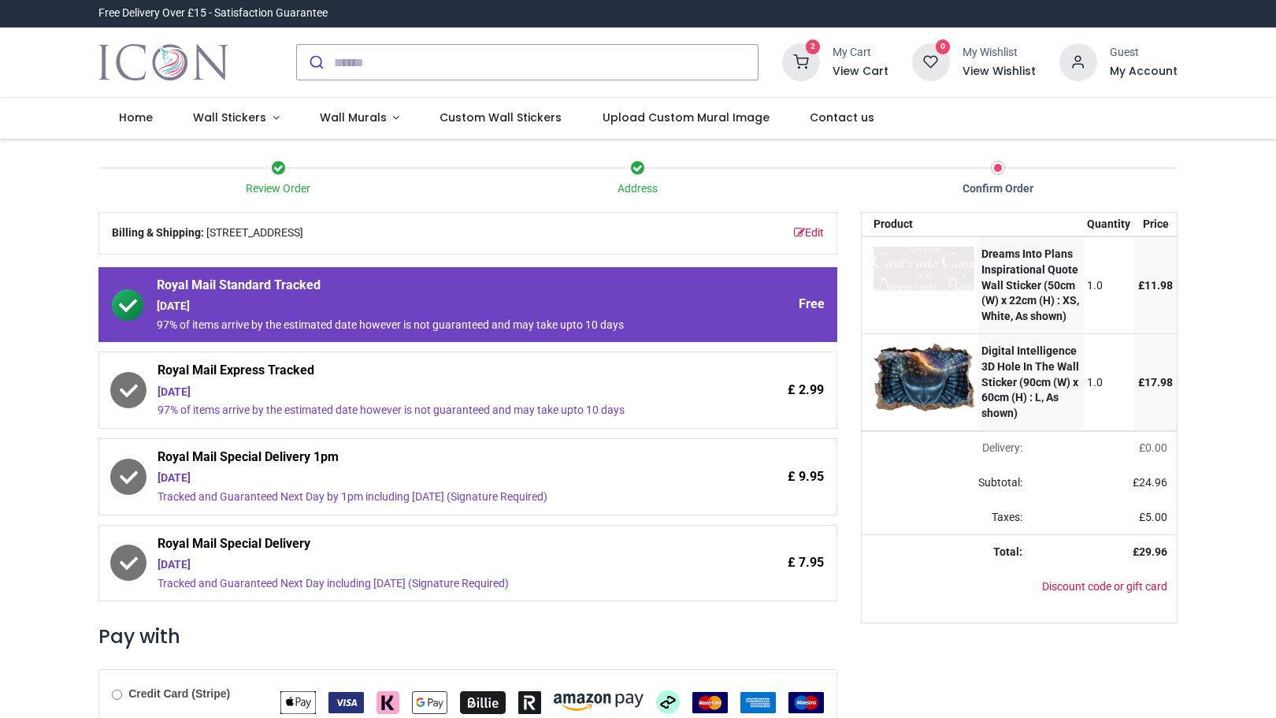
click at [1268, 61] on div "2 My Cart View Cart 0 Guest" at bounding box center [638, 63] width 1276 height 70
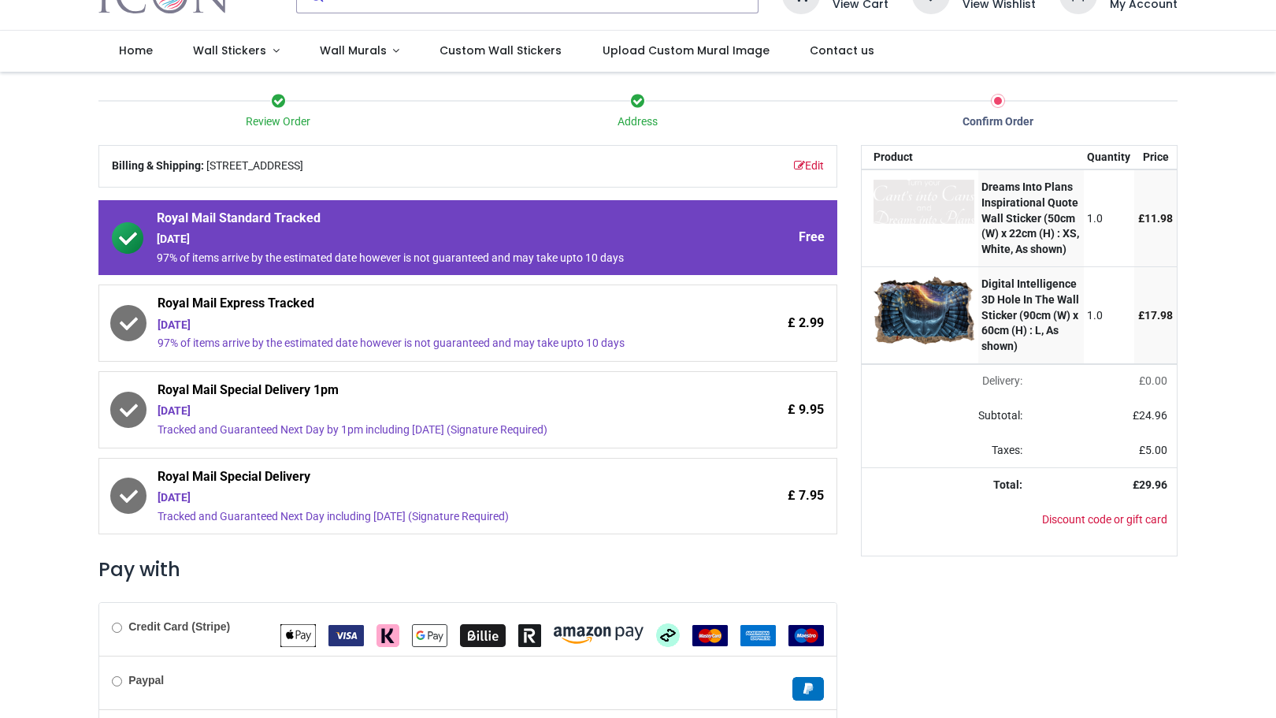
scroll to position [180, 0]
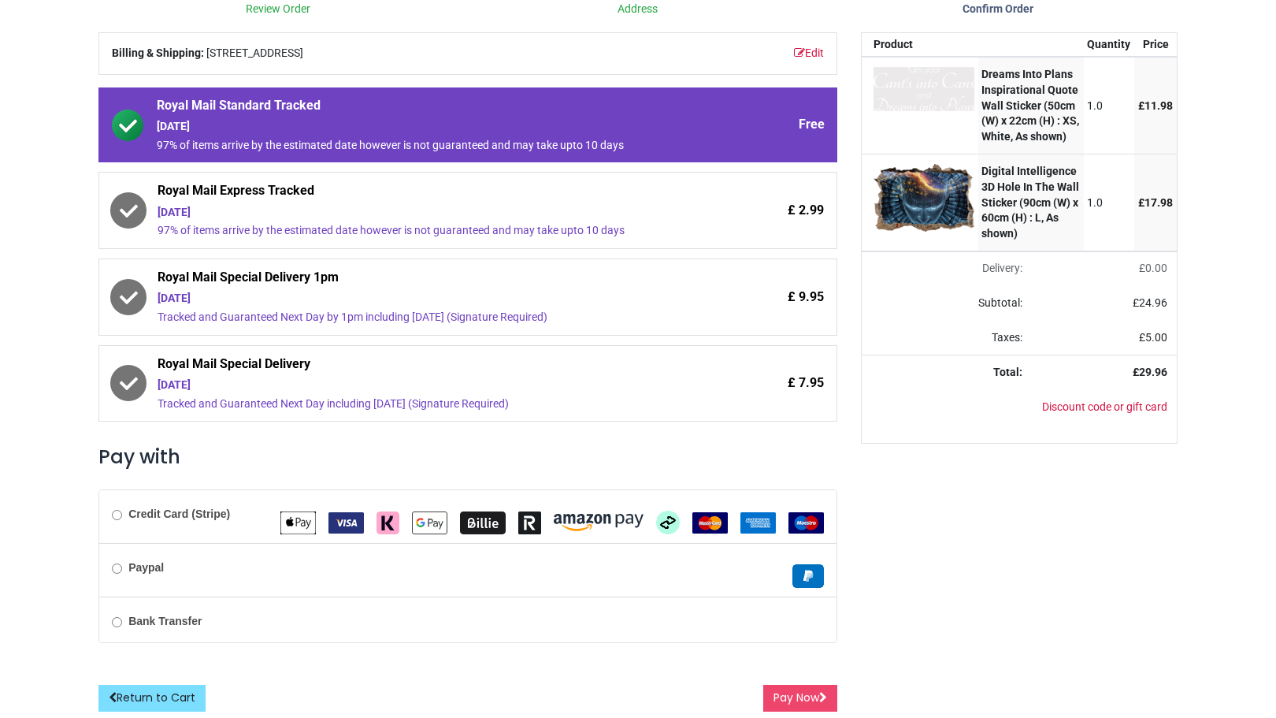
click at [130, 567] on b "Paypal" at bounding box center [145, 567] width 35 height 13
click at [418, 522] on img "Google Pay" at bounding box center [429, 522] width 35 height 23
click at [789, 699] on button "Pay Now" at bounding box center [800, 697] width 74 height 27
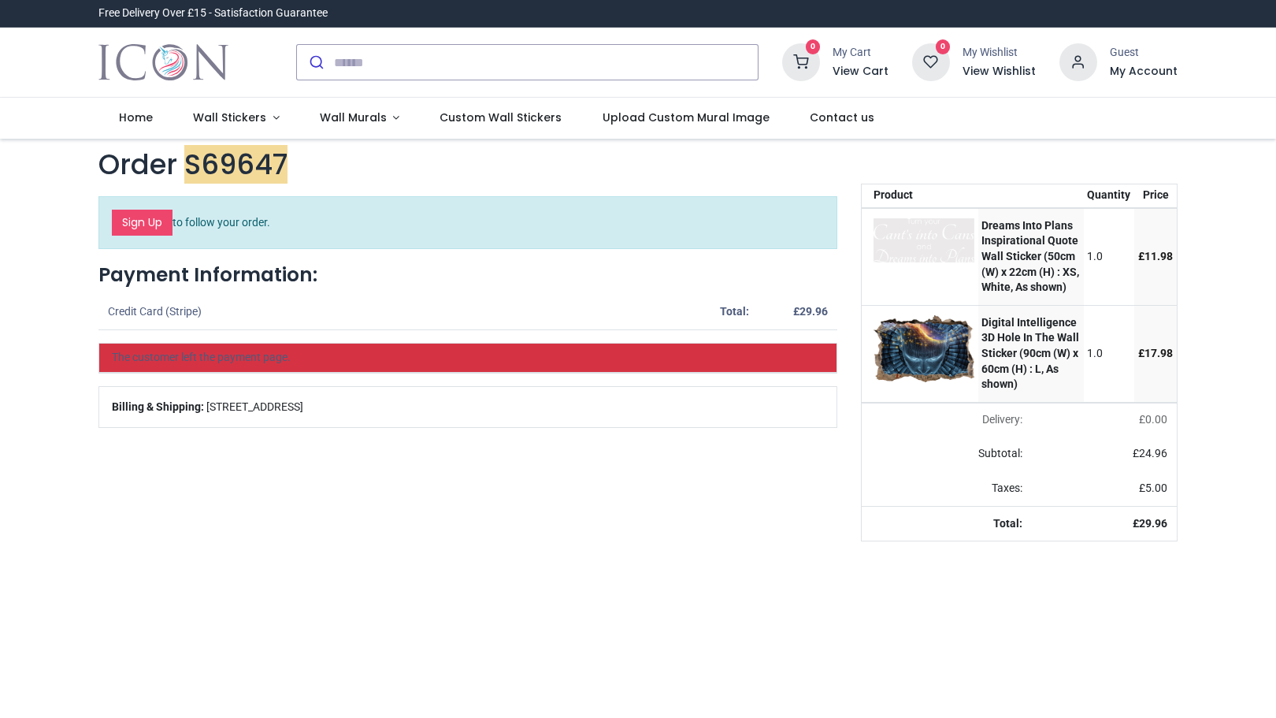
click at [250, 363] on span "The customer left the payment page." at bounding box center [201, 357] width 179 height 13
click at [235, 156] on em "S69647" at bounding box center [235, 164] width 103 height 39
click at [257, 358] on span "The customer left the payment page." at bounding box center [201, 357] width 179 height 13
click at [157, 284] on strong "Payment Information:" at bounding box center [207, 275] width 219 height 28
click at [172, 315] on td "Credit Card (Stripe)" at bounding box center [388, 312] width 581 height 35
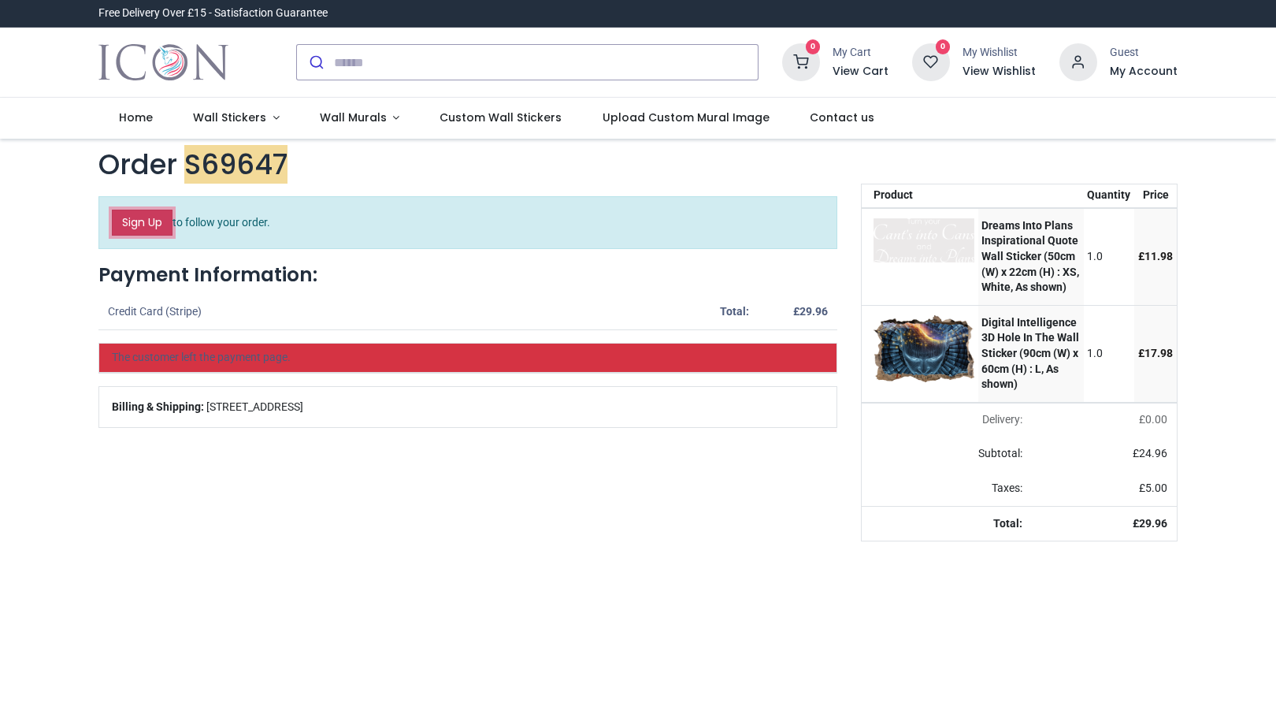
click at [134, 224] on link "Sign Up" at bounding box center [142, 223] width 61 height 27
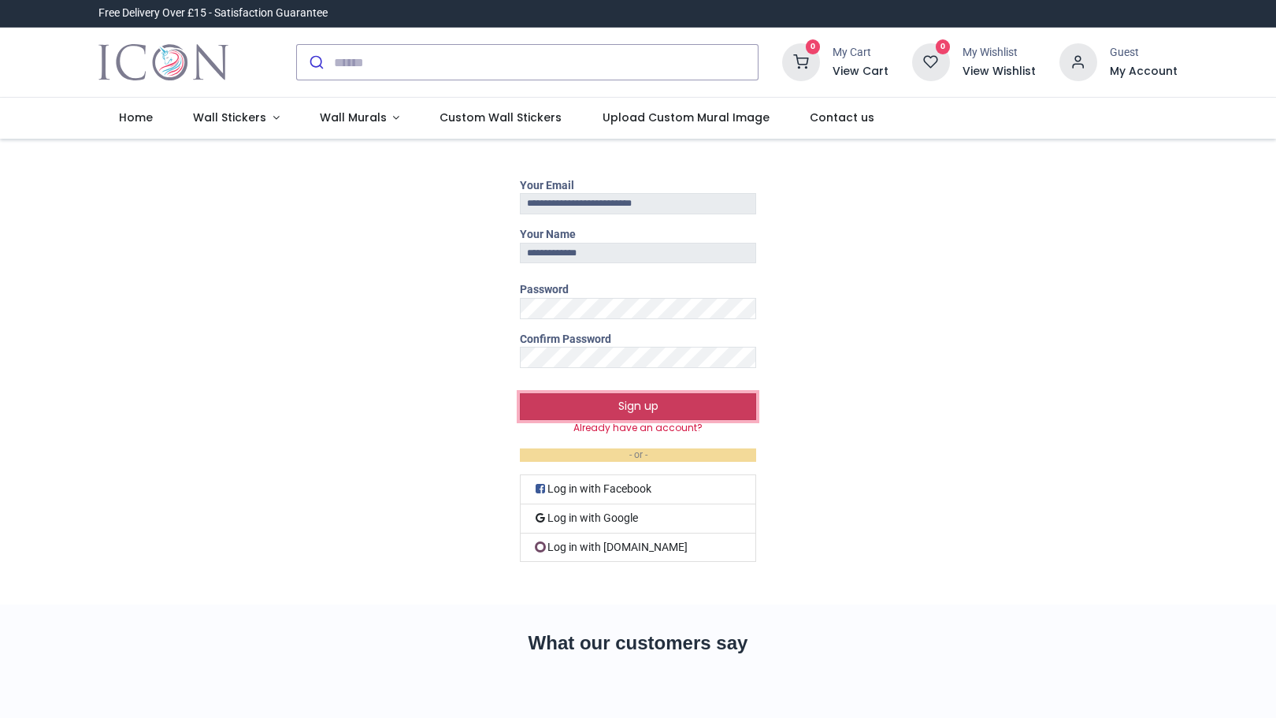
click at [644, 405] on button "Sign up" at bounding box center [638, 406] width 236 height 27
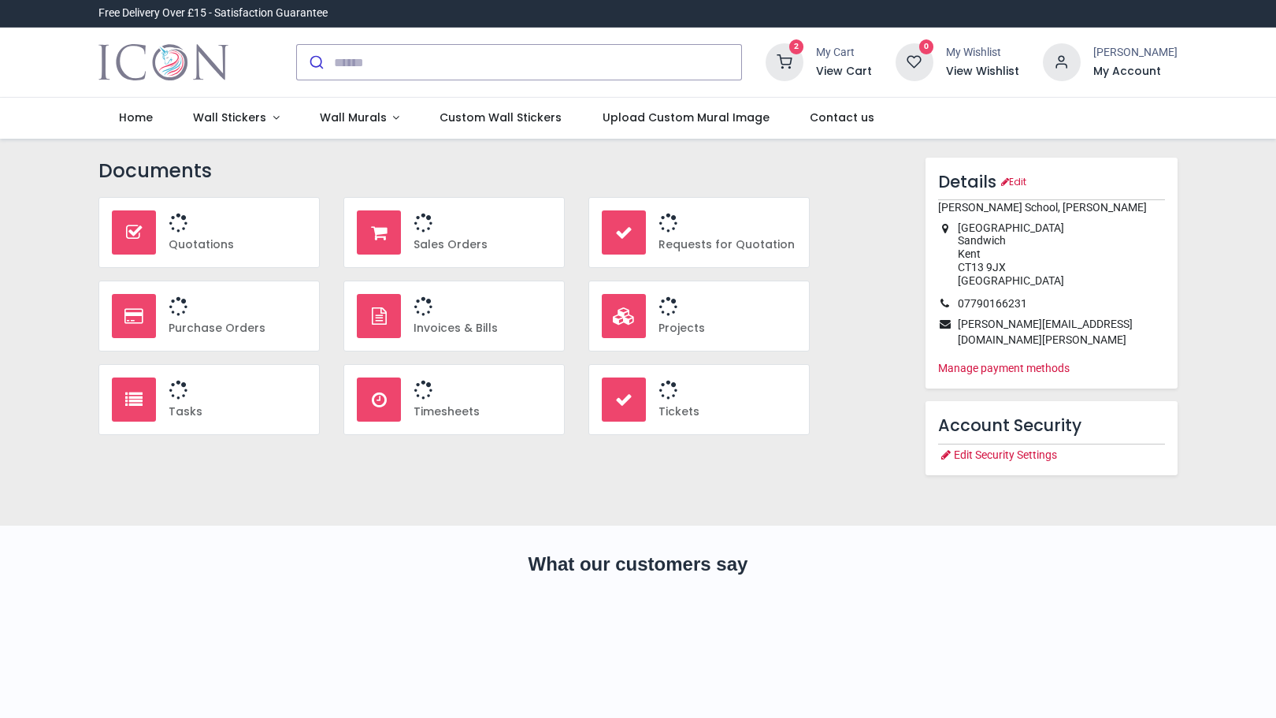
type input "**********"
click at [803, 67] on icon at bounding box center [785, 62] width 38 height 38
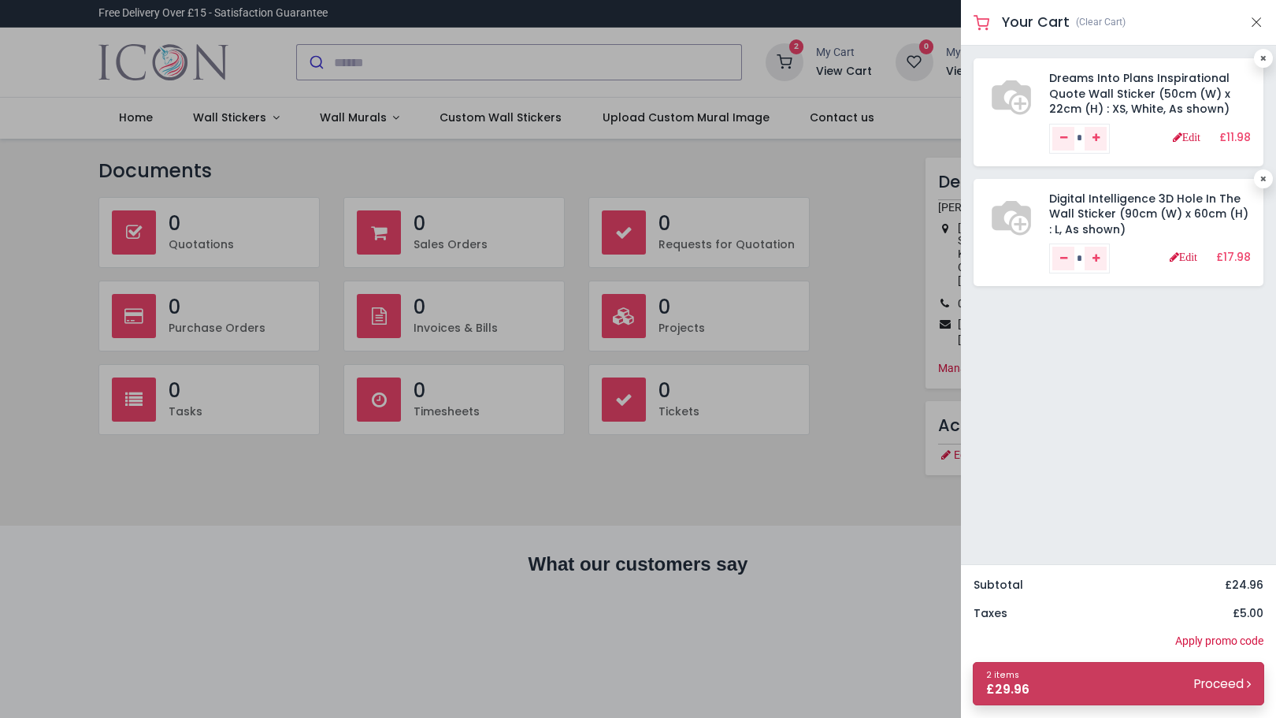
click at [1204, 684] on small "Proceed" at bounding box center [1222, 683] width 57 height 17
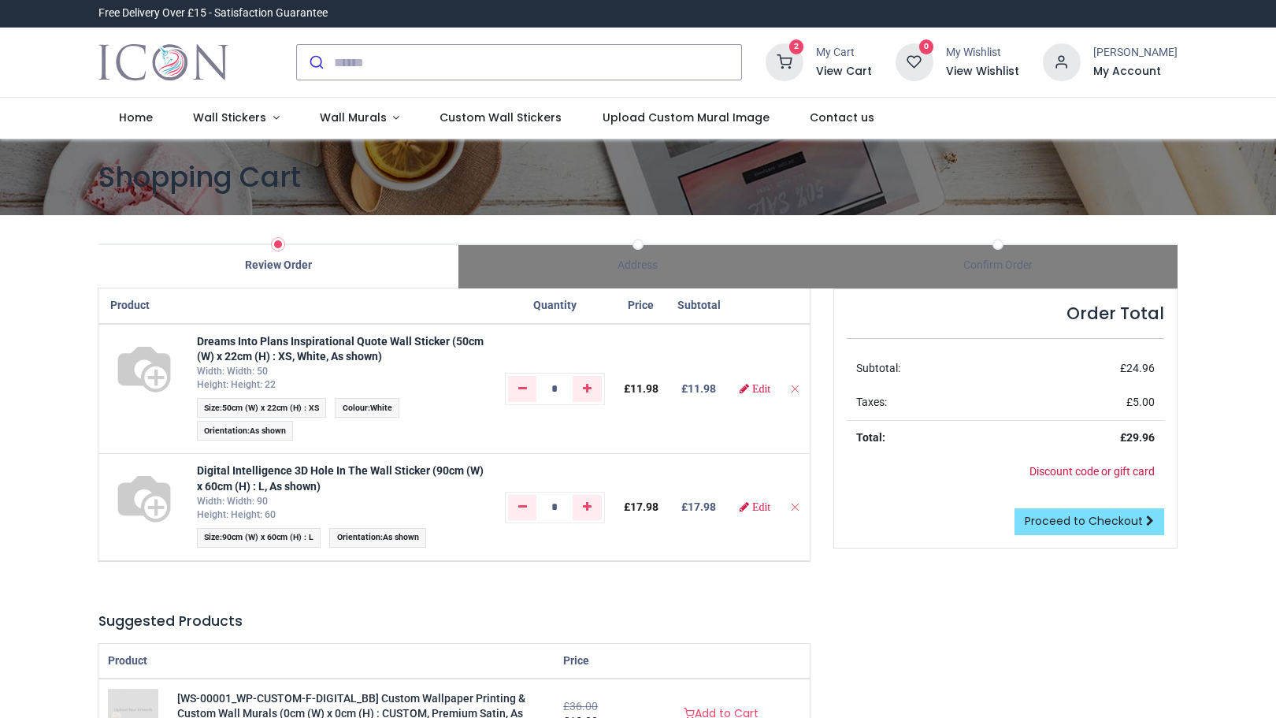
type input "**********"
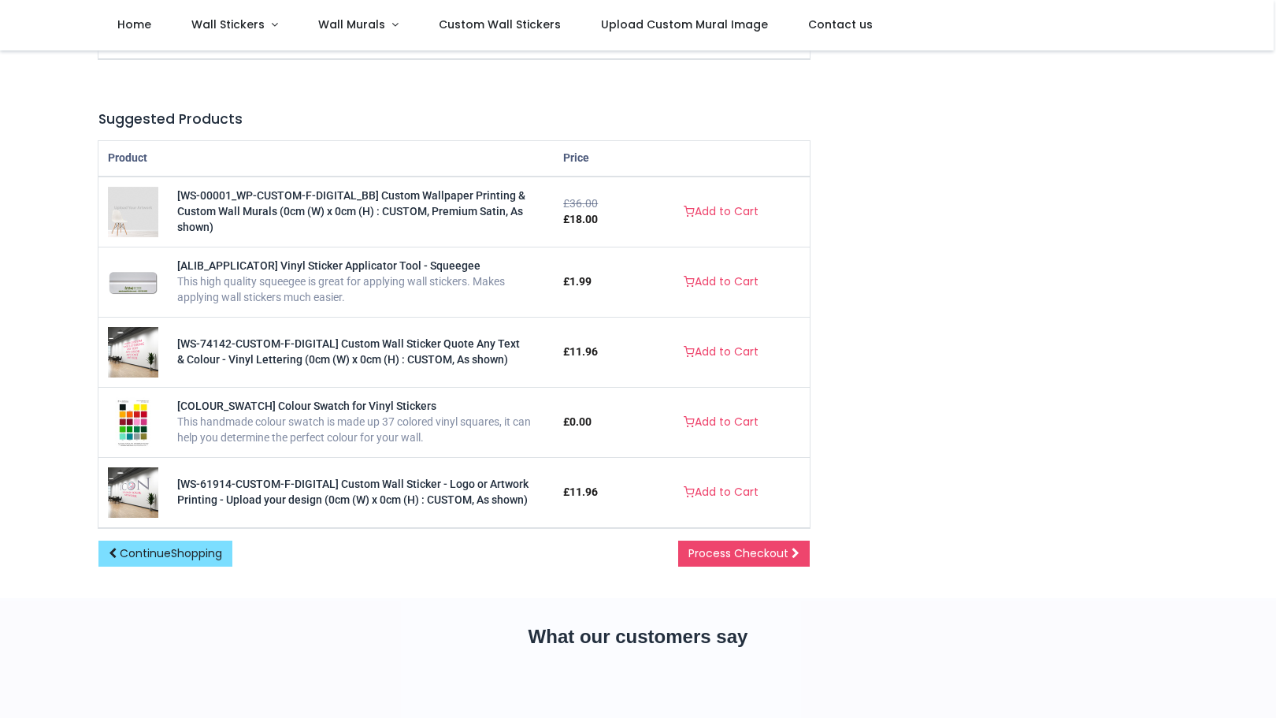
scroll to position [417, 0]
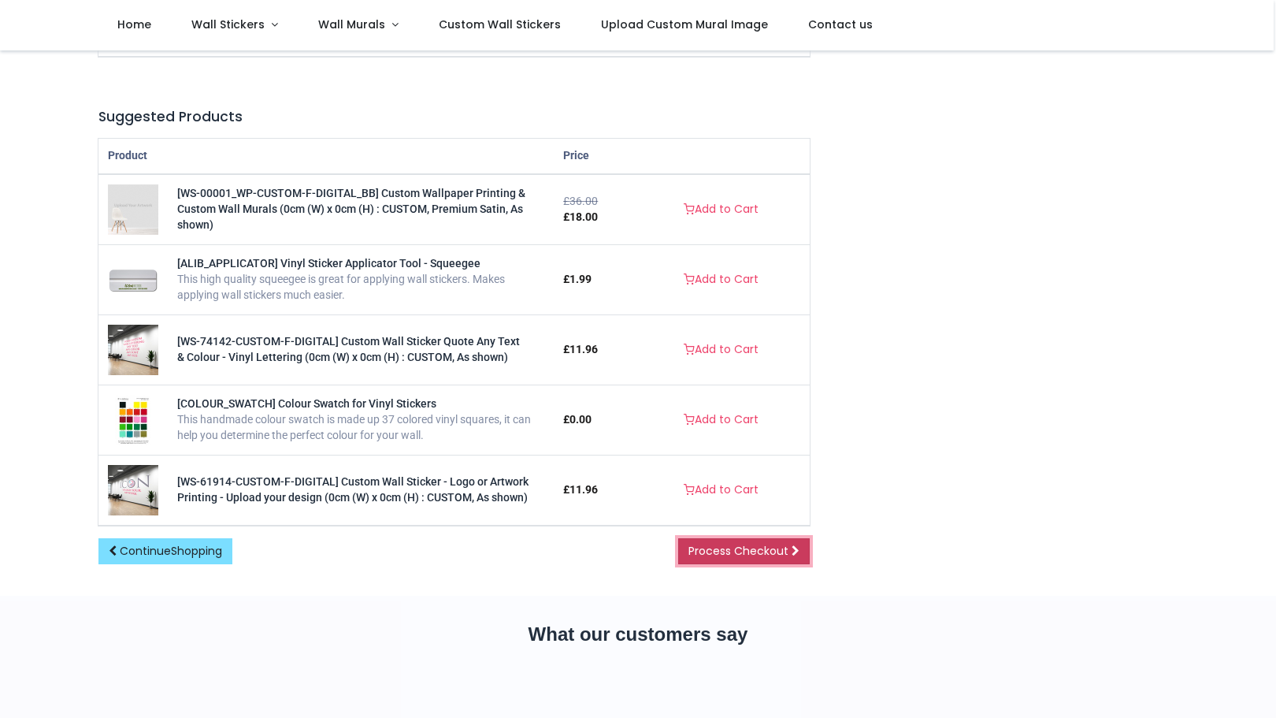
click at [723, 546] on span "Process Checkout" at bounding box center [738, 551] width 100 height 16
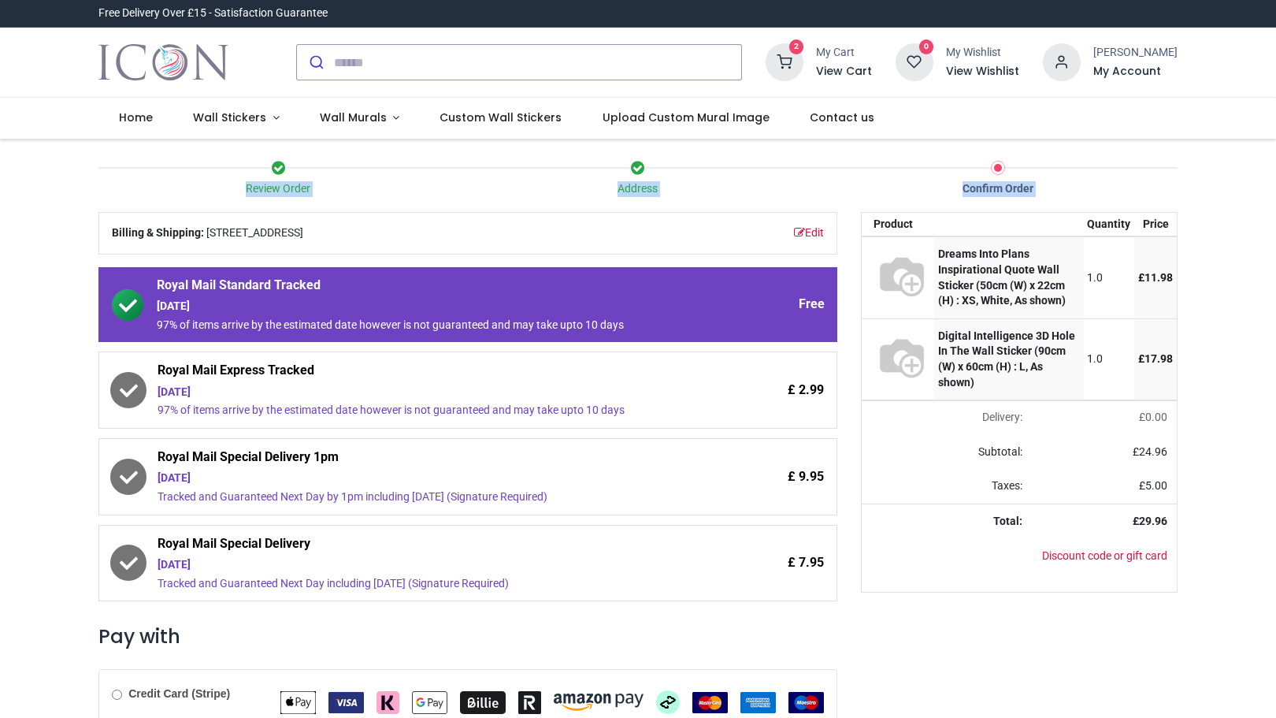
drag, startPoint x: 1273, startPoint y: 160, endPoint x: 1275, endPoint y: 370, distance: 210.3
click at [1275, 370] on div "D [PERSON_NAME] Home Wall Stickers" at bounding box center [638, 359] width 1276 height 718
click at [981, 669] on div "Your order: £ 29.96 Product Quantity Price Dreams Into Plans Inspirational Quot…" at bounding box center [1019, 551] width 340 height 679
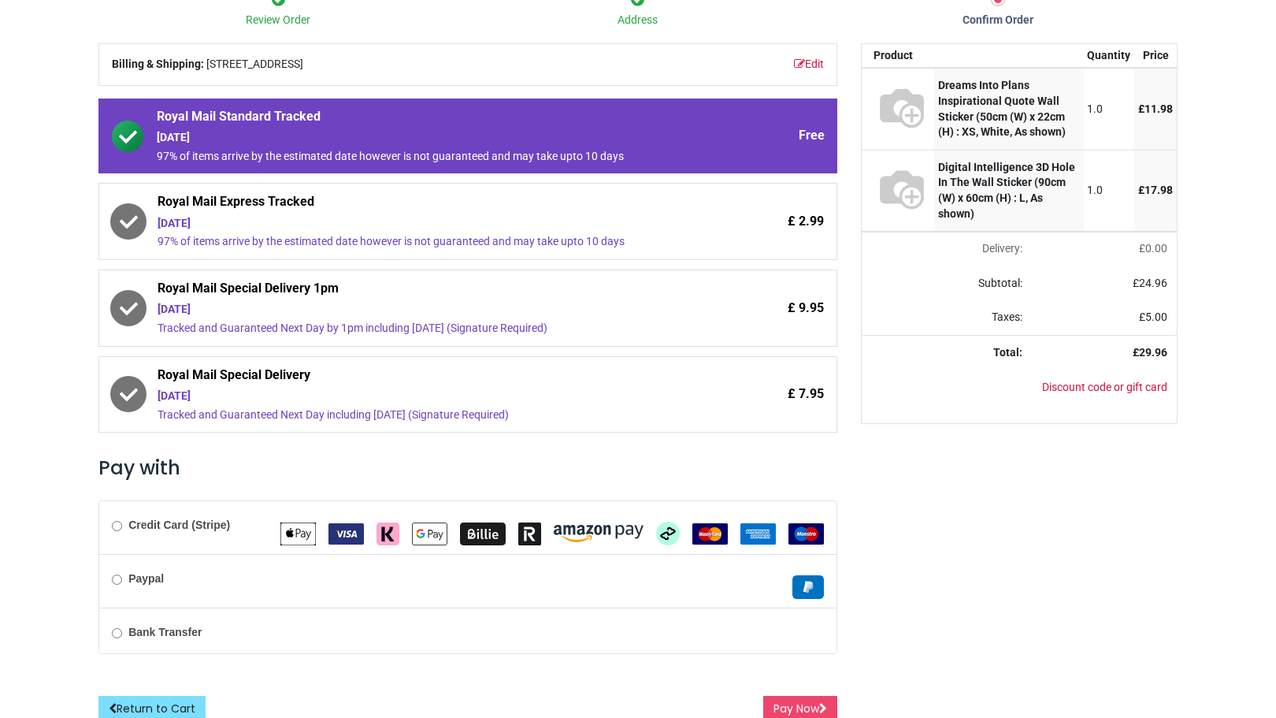
scroll to position [180, 0]
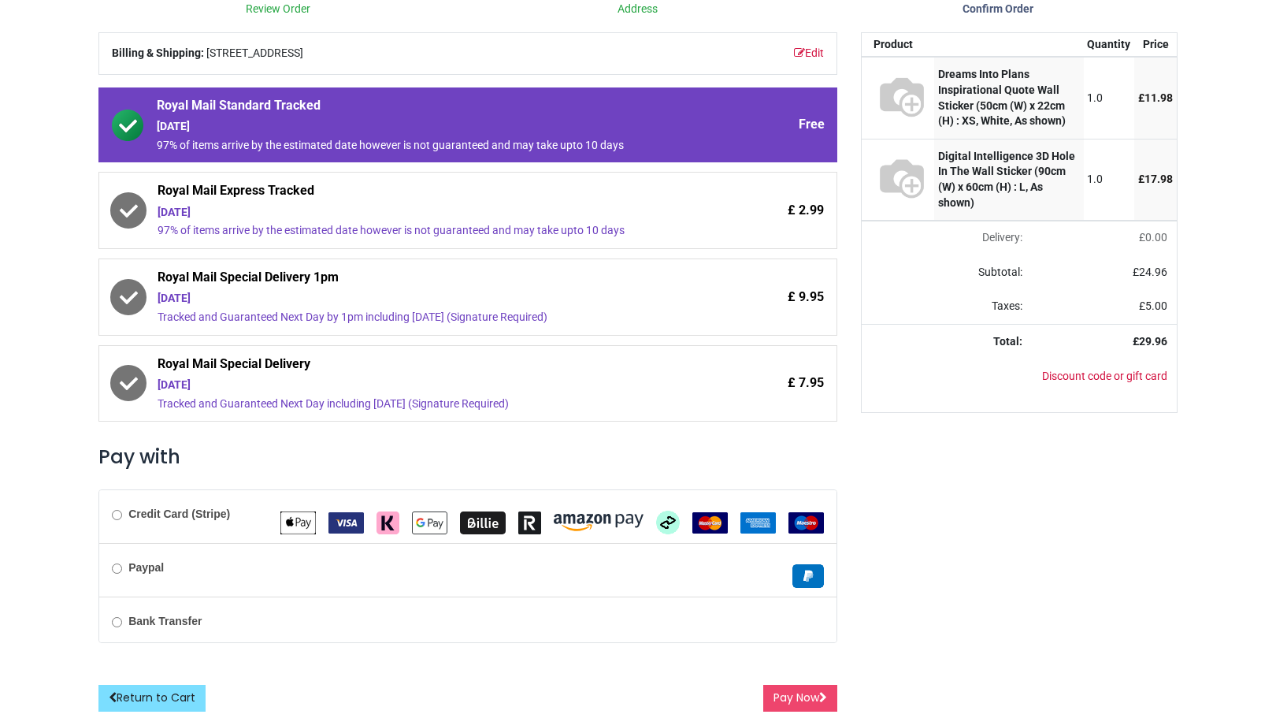
click at [132, 558] on div "Paypal" at bounding box center [467, 570] width 737 height 54
click at [779, 698] on button "Pay Now" at bounding box center [800, 697] width 74 height 27
